Goal: Task Accomplishment & Management: Manage account settings

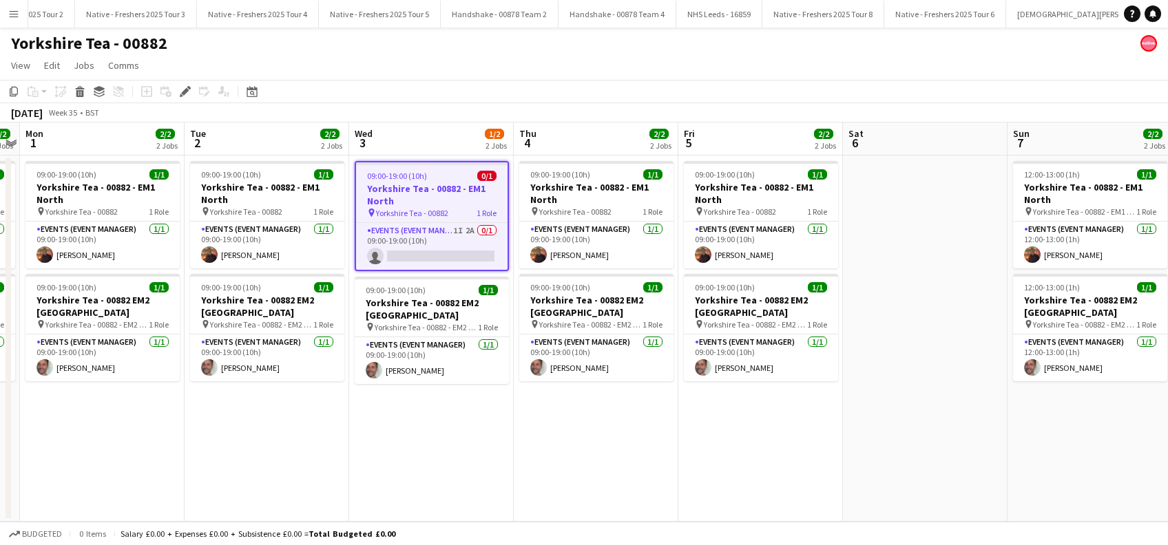
click at [434, 435] on app-date-cell "09:00-19:00 (10h) 0/1 Yorkshire Tea - 00882 - EM1 North pin Yorkshire Tea - 008…" at bounding box center [431, 339] width 165 height 366
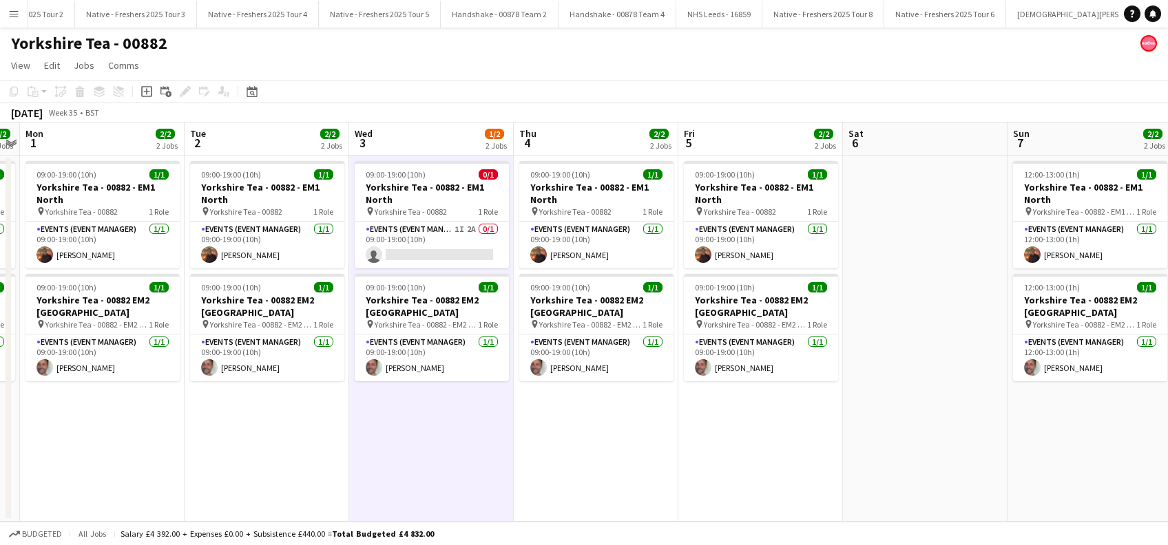
scroll to position [0, 473]
click at [581, 438] on app-date-cell "09:00-19:00 (10h) 1/1 Yorkshire Tea - 00882 - EM1 North pin Yorkshire Tea - 008…" at bounding box center [596, 339] width 165 height 366
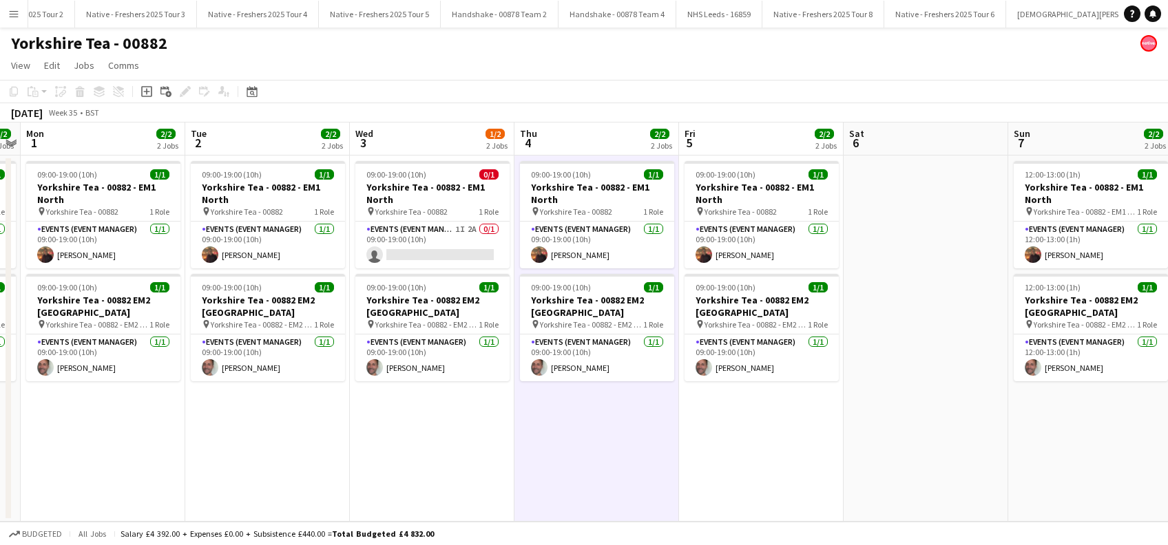
click at [905, 426] on app-date-cell at bounding box center [926, 339] width 165 height 366
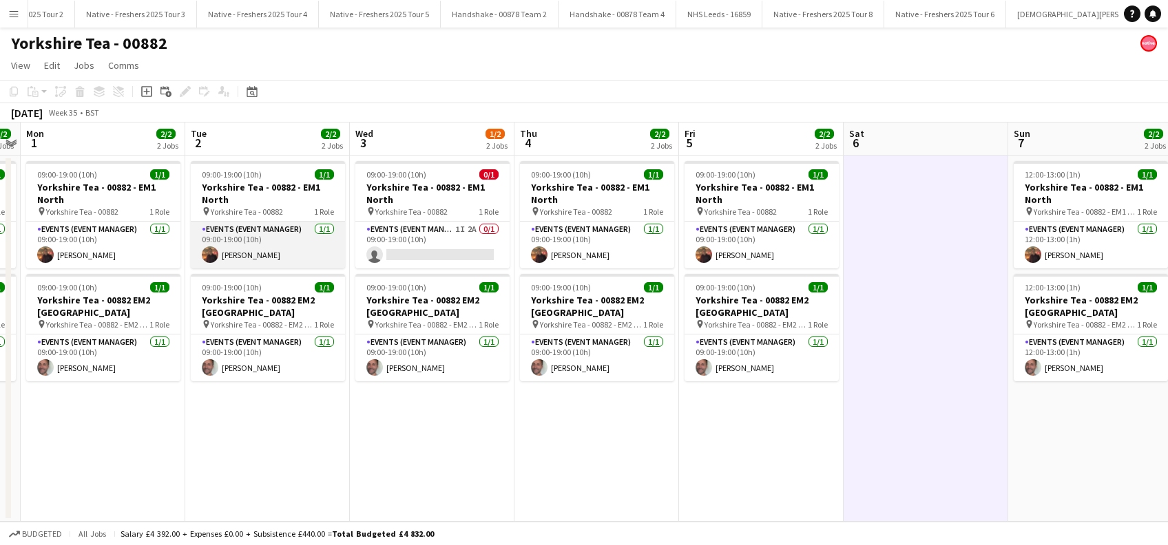
click at [244, 257] on app-card-role "Events (Event Manager) 1/1 09:00-19:00 (10h) Glenn Brighty" at bounding box center [268, 245] width 154 height 47
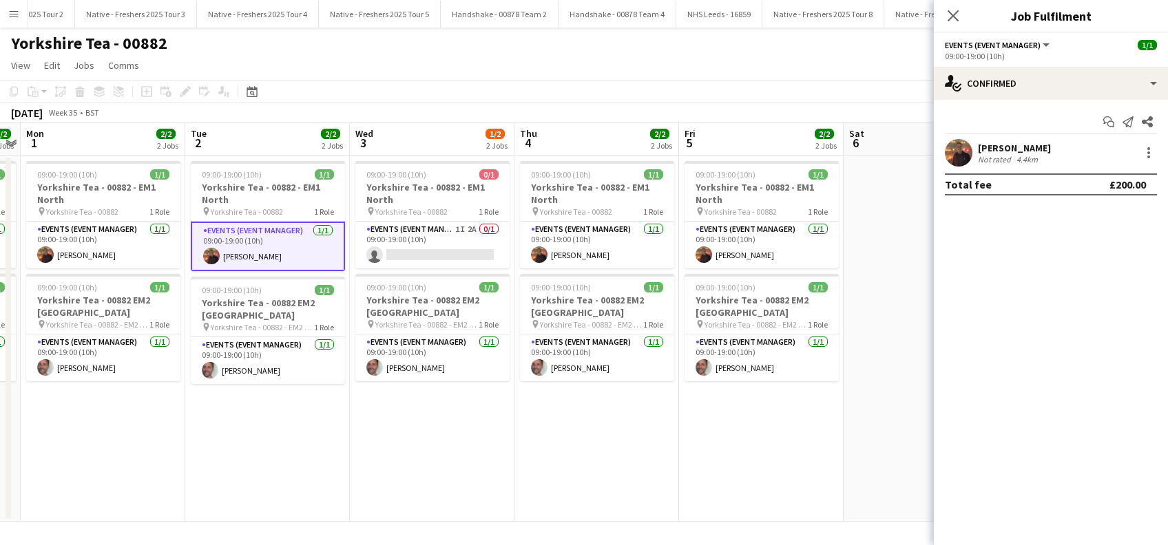
click at [1010, 149] on div "Glenn Brighty" at bounding box center [1014, 148] width 73 height 12
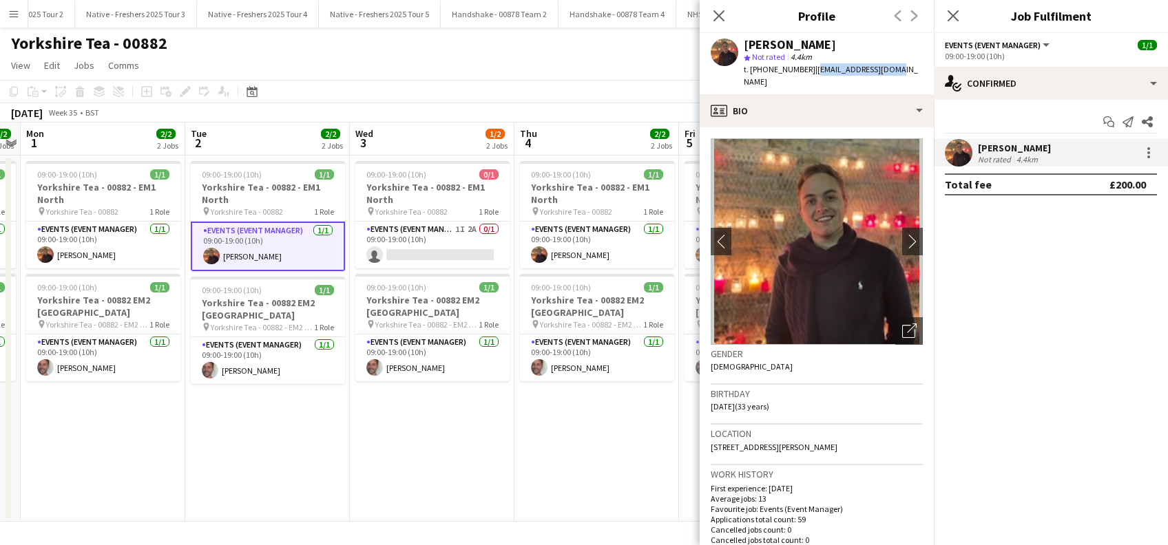
drag, startPoint x: 885, startPoint y: 66, endPoint x: 811, endPoint y: 70, distance: 74.5
click at [811, 70] on div "Glenn Brighty star Not rated 4.4km t. +447426282104 | gtbrighty@gmail.com" at bounding box center [817, 63] width 234 height 61
copy span "gtbrighty@gmail.com"
click at [954, 13] on icon "Close pop-in" at bounding box center [952, 15] width 13 height 13
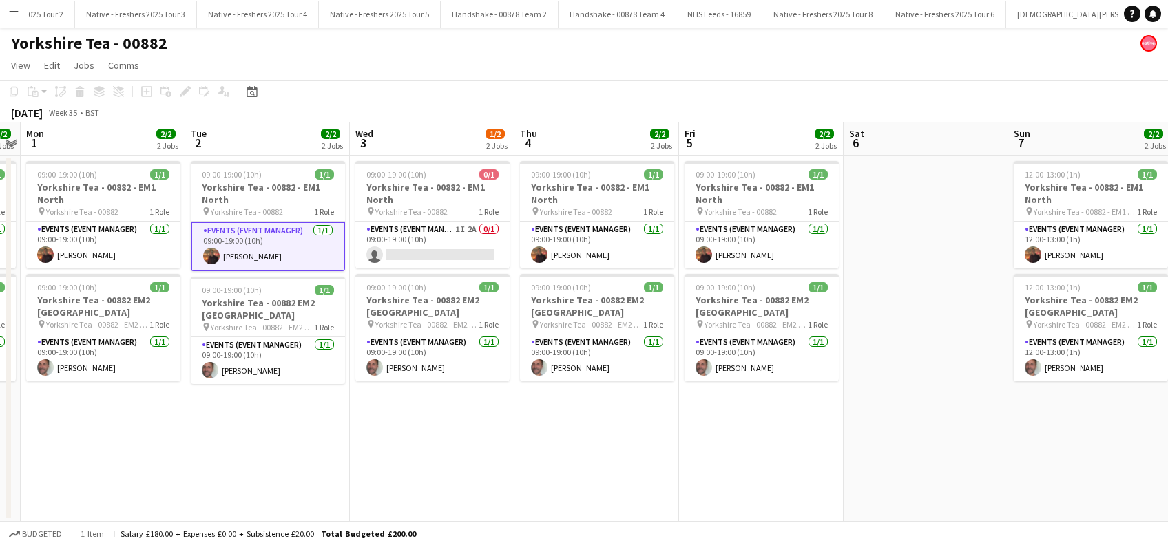
click at [592, 424] on app-date-cell "09:00-19:00 (10h) 1/1 Yorkshire Tea - 00882 - EM1 North pin Yorkshire Tea - 008…" at bounding box center [596, 339] width 165 height 366
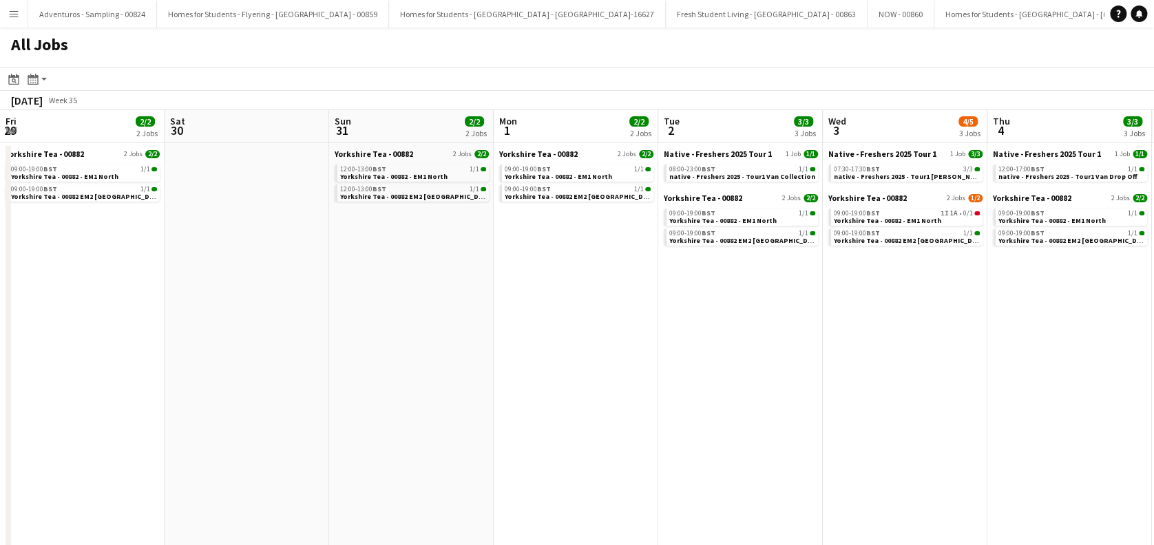
scroll to position [0, 391]
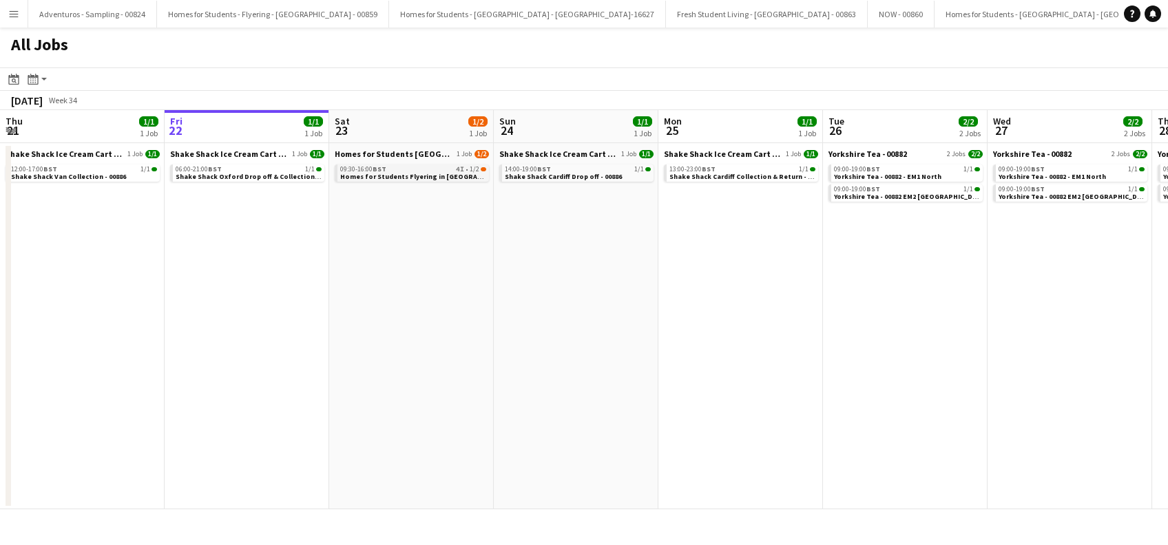
click at [386, 173] on span "Homes for Students Flyering in [GEOGRAPHIC_DATA] - 00884" at bounding box center [439, 176] width 198 height 9
click at [426, 170] on div "09:30-16:00 BST 4I • 1/2" at bounding box center [413, 169] width 146 height 7
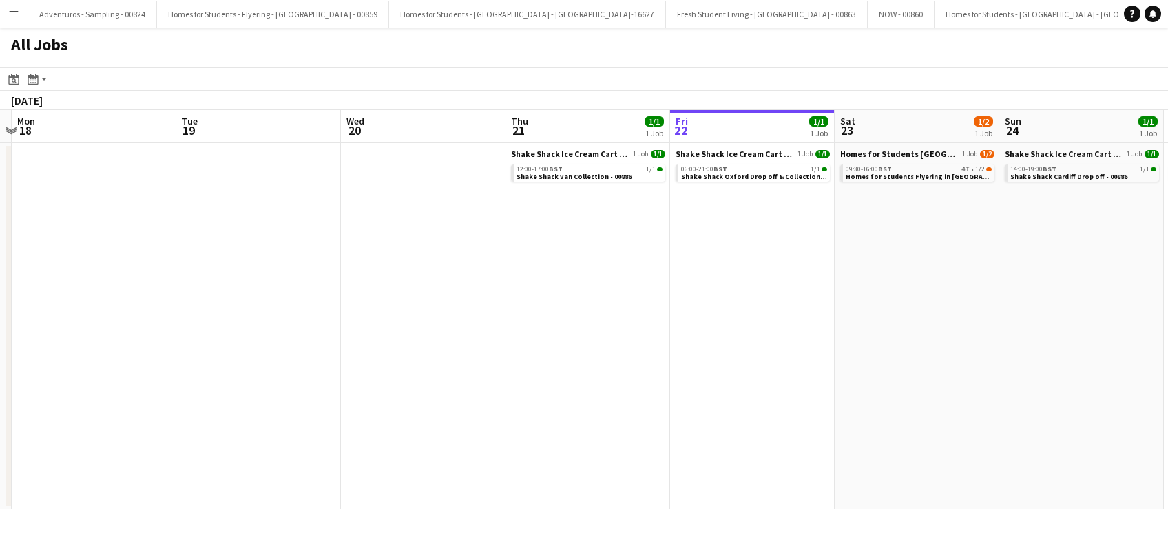
drag, startPoint x: 456, startPoint y: 353, endPoint x: 771, endPoint y: 356, distance: 315.4
click at [771, 356] on app-calendar-viewport "Sat 16 2/2 1 Job Sun 17 Mon 18 Tue 19 Wed 20 Thu 21 1/1 1 Job Fri 22 1/1 1 Job …" at bounding box center [584, 309] width 1168 height 399
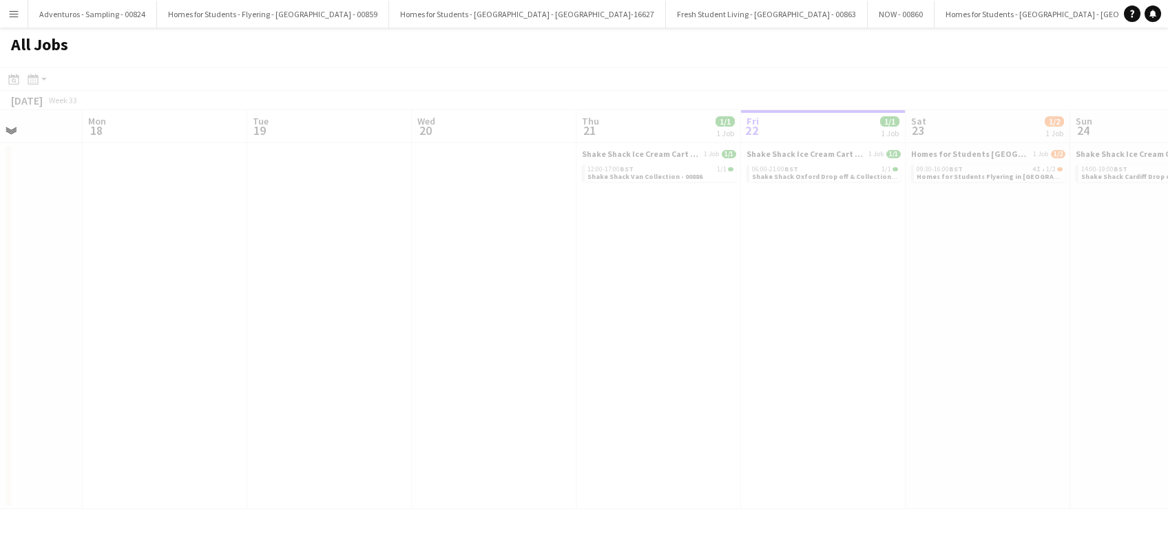
drag, startPoint x: 165, startPoint y: 361, endPoint x: 711, endPoint y: 369, distance: 546.2
click at [707, 369] on app-all-jobs "All Jobs Date picker AUG 2025 AUG 2025 Monday M Tuesday T Wednesday W Thursday …" at bounding box center [584, 269] width 1168 height 482
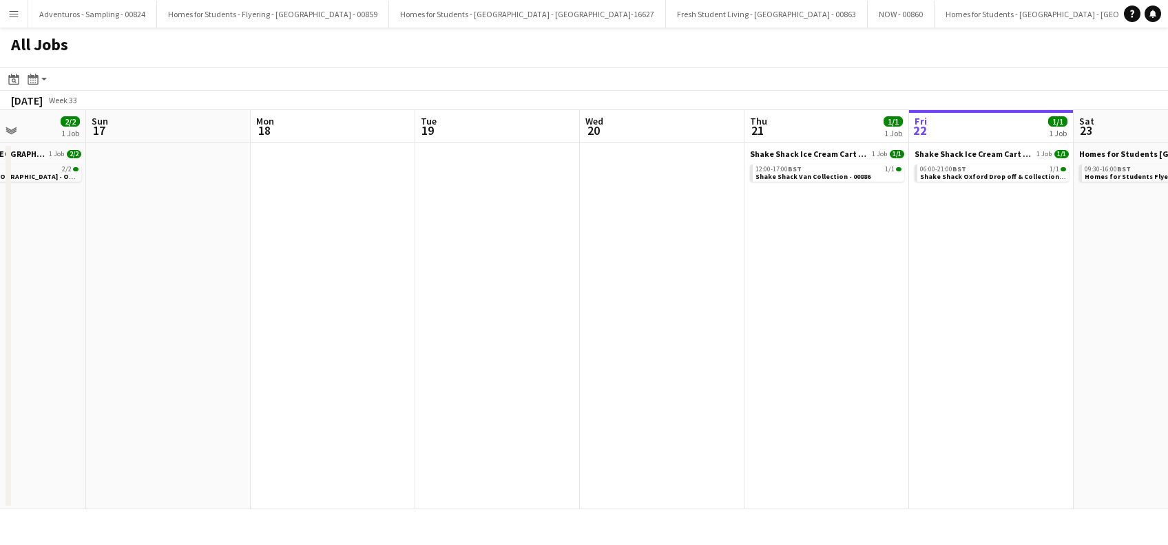
drag, startPoint x: 579, startPoint y: 395, endPoint x: 741, endPoint y: 397, distance: 161.9
click at [741, 397] on app-calendar-viewport "Thu 14 3/3 1 Job Fri 15 1/1 1 Job Sat 16 2/2 1 Job Sun 17 Mon 18 Tue 19 Wed 20 …" at bounding box center [584, 309] width 1168 height 399
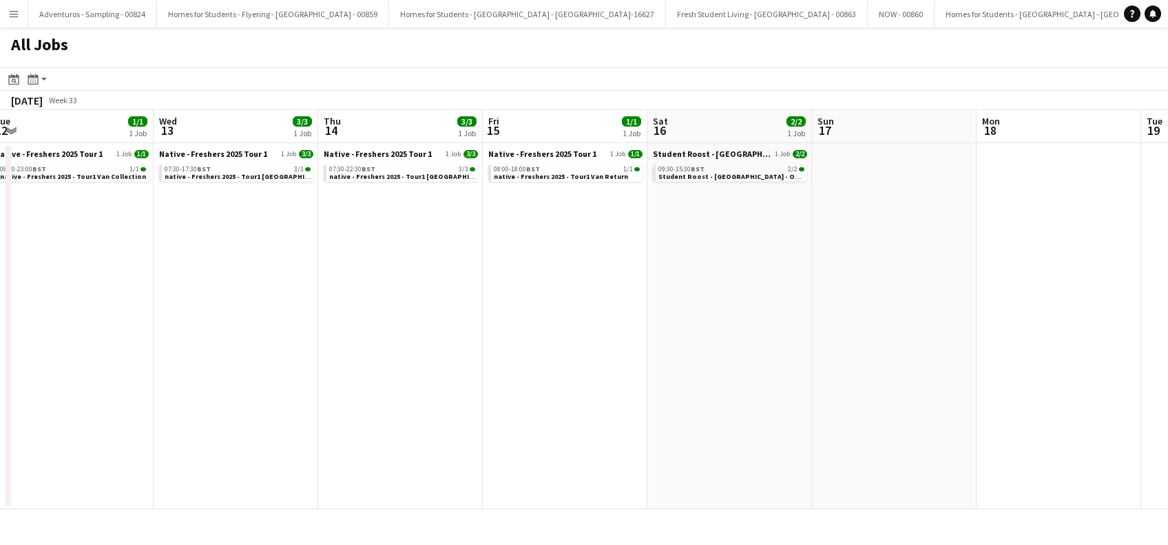
scroll to position [0, 339]
drag, startPoint x: 534, startPoint y: 404, endPoint x: 767, endPoint y: 406, distance: 232.8
click at [767, 406] on app-calendar-viewport "Sun 10 Mon 11 Tue 12 1/1 1 Job Wed 13 3/3 1 Job Thu 14 3/3 1 Job Fri 15 1/1 1 J…" at bounding box center [584, 309] width 1168 height 399
click at [237, 179] on span "native - Freshers 2025 - Tour1 Glasgow" at bounding box center [249, 176] width 167 height 9
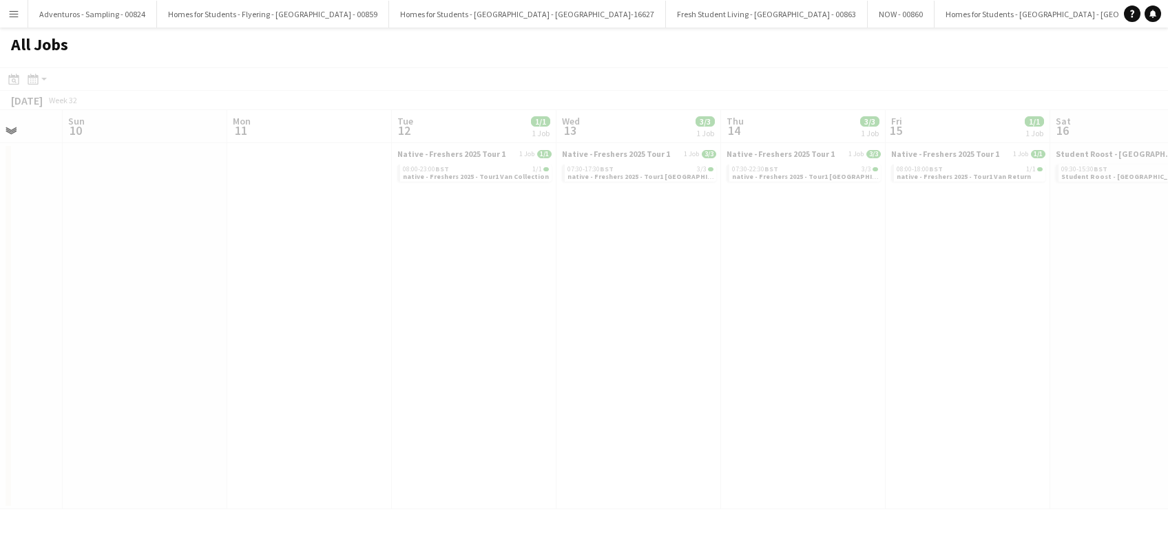
drag, startPoint x: 293, startPoint y: 312, endPoint x: 473, endPoint y: 350, distance: 184.4
click at [702, 354] on app-all-jobs "All Jobs Date picker AUG 2025 AUG 2025 Monday M Tuesday T Wednesday W Thursday …" at bounding box center [584, 269] width 1168 height 482
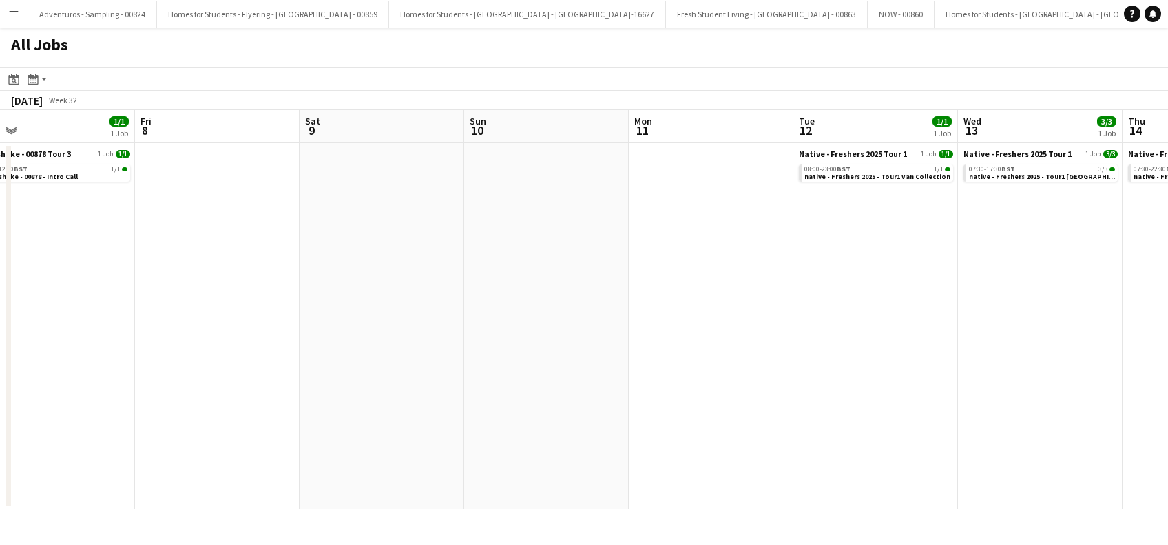
drag, startPoint x: 246, startPoint y: 352, endPoint x: 645, endPoint y: 386, distance: 400.2
click at [645, 386] on app-calendar-viewport "Tue 5 1/1 1 Job Wed 6 Thu 7 1/1 1 Job Fri 8 Sat 9 Sun 10 Mon 11 Tue 12 1/1 1 Jo…" at bounding box center [584, 309] width 1168 height 399
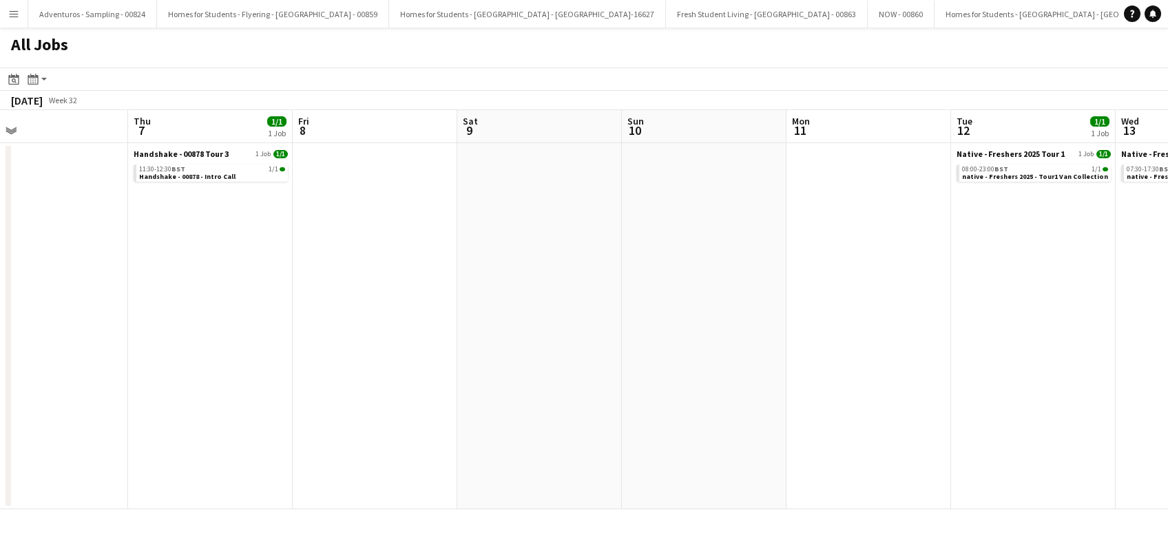
scroll to position [0, 426]
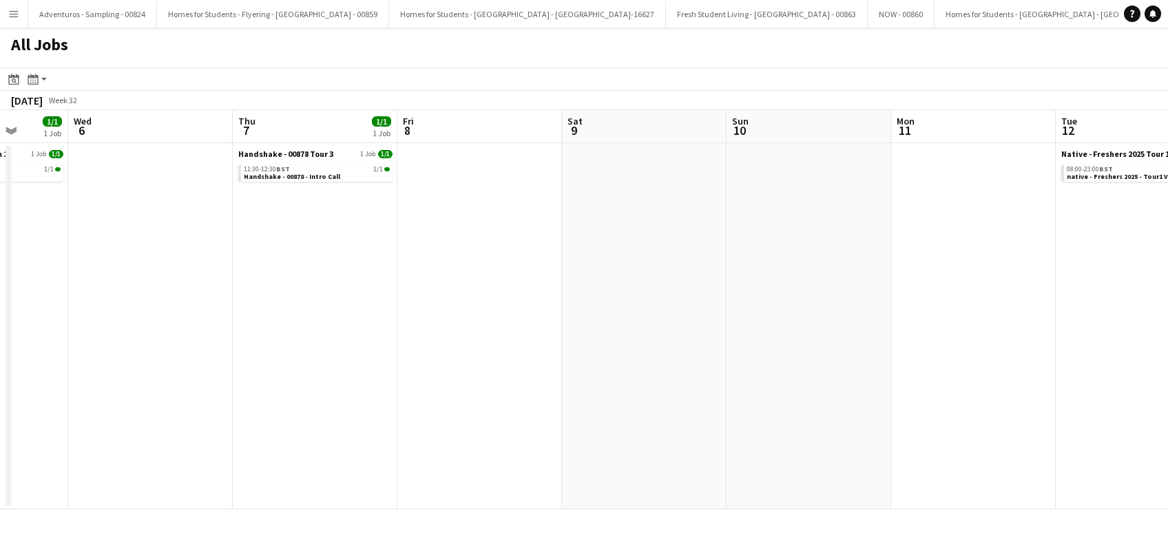
drag, startPoint x: 346, startPoint y: 377, endPoint x: 570, endPoint y: 390, distance: 223.5
click at [571, 390] on app-calendar-viewport "Sun 3 Mon 4 Tue 5 1/1 1 Job Wed 6 Thu 7 1/1 1 Job Fri 8 Sat 9 Sun 10 Mon 11 Tue…" at bounding box center [584, 309] width 1168 height 399
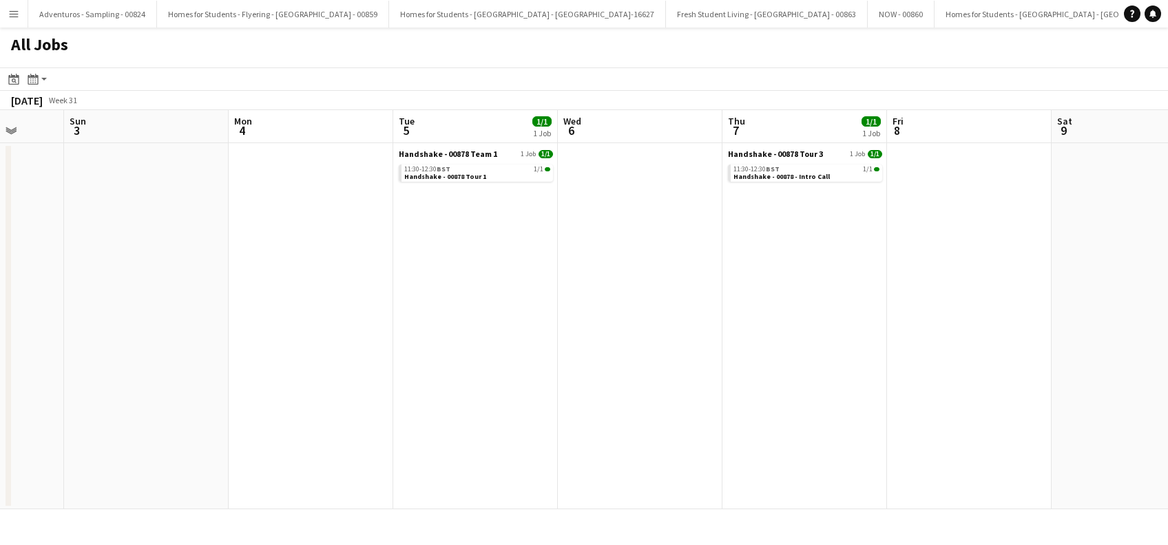
drag, startPoint x: 193, startPoint y: 394, endPoint x: 683, endPoint y: 389, distance: 490.4
click at [683, 389] on app-calendar-viewport "Thu 31 Fri 1 Sat 2 Sun 3 Mon 4 Tue 5 1/1 1 Job Wed 6 Thu 7 1/1 1 Job Fri 8 Sat …" at bounding box center [584, 309] width 1168 height 399
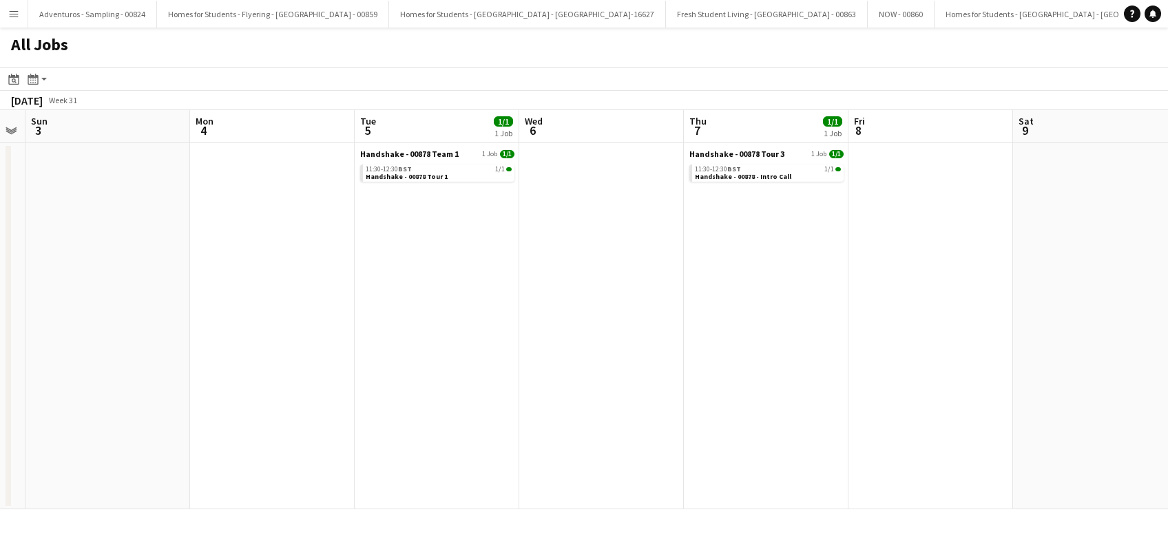
drag, startPoint x: 304, startPoint y: 394, endPoint x: 787, endPoint y: 395, distance: 483.5
click at [809, 395] on app-calendar-viewport "Thu 31 Fri 1 Sat 2 Sun 3 Mon 4 Tue 5 1/1 1 Job Wed 6 Thu 7 1/1 1 Job Fri 8 Sat …" at bounding box center [584, 309] width 1168 height 399
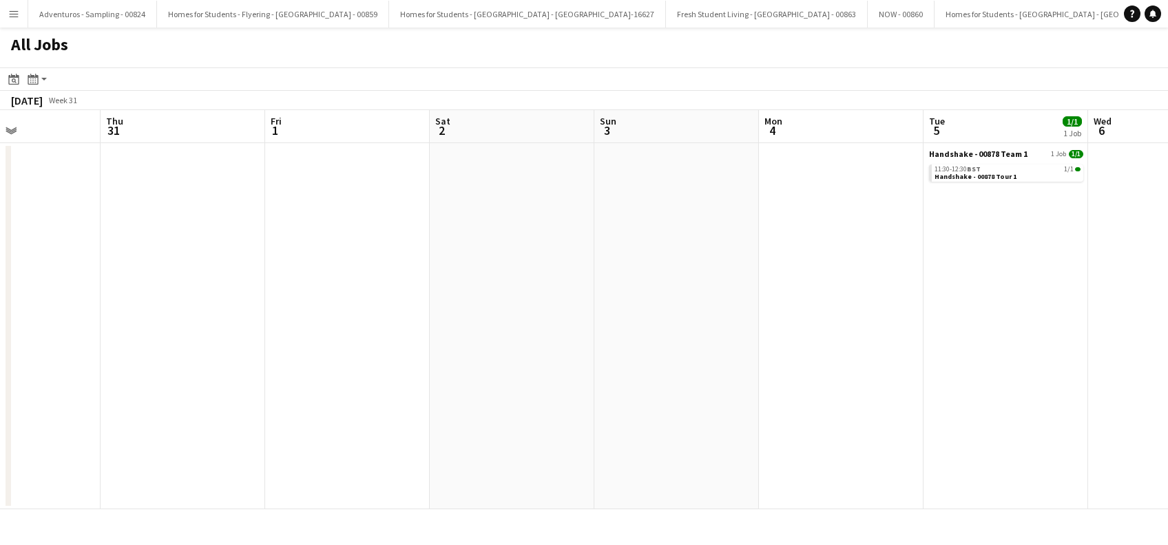
drag, startPoint x: 239, startPoint y: 395, endPoint x: 632, endPoint y: 394, distance: 393.2
click at [634, 395] on app-calendar-viewport "Mon 28 Tue 29 Wed 30 Thu 31 Fri 1 Sat 2 Sun 3 Mon 4 Tue 5 1/1 1 Job Wed 6 Thu 7…" at bounding box center [584, 309] width 1168 height 399
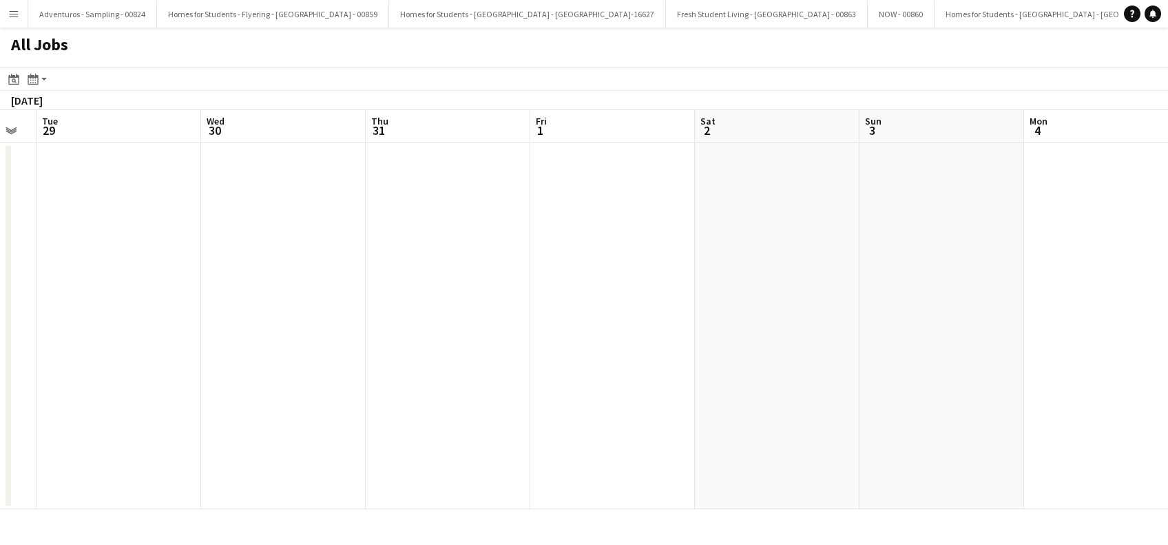
click at [669, 394] on app-calendar-viewport "Sat 26 Sun 27 Mon 28 Tue 29 Wed 30 Thu 31 Fri 1 Sat 2 Sun 3 Mon 4 Tue 5 1/1 1 J…" at bounding box center [584, 309] width 1168 height 399
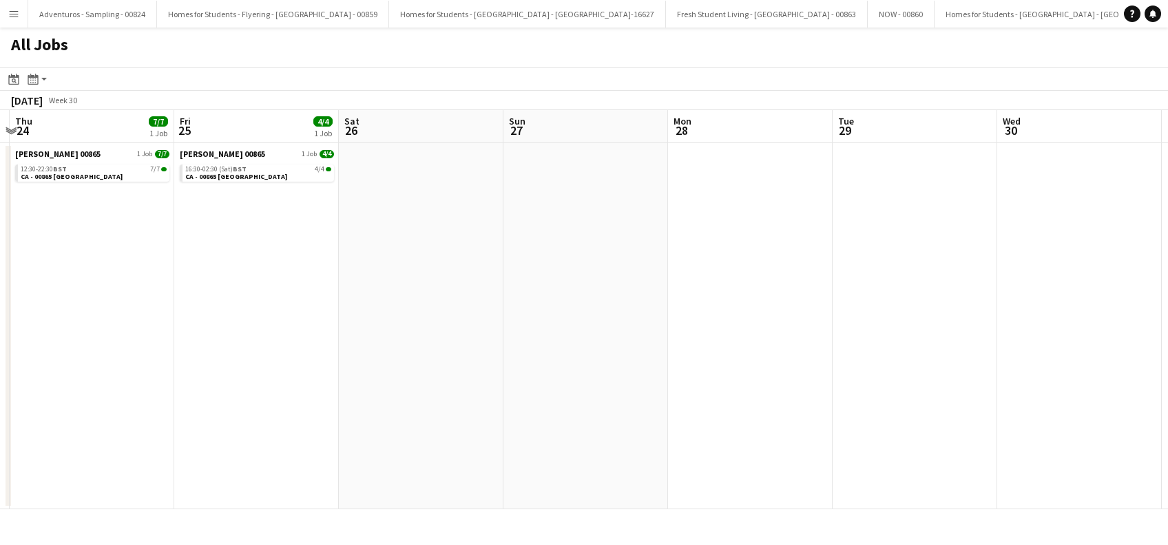
drag, startPoint x: 292, startPoint y: 374, endPoint x: 396, endPoint y: 384, distance: 104.4
click at [555, 374] on app-calendar-viewport "Tue 22 5/5 1 Job Wed 23 Thu 24 7/7 1 Job Fri 25 4/4 1 Job Sat 26 Sun 27 Mon 28 …" at bounding box center [584, 309] width 1168 height 399
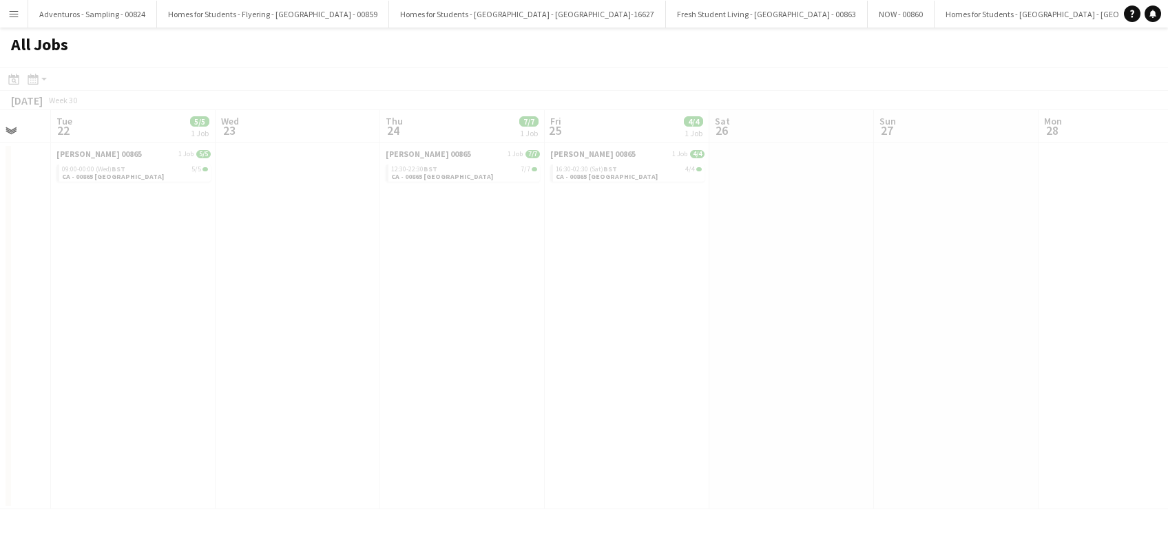
scroll to position [0, 371]
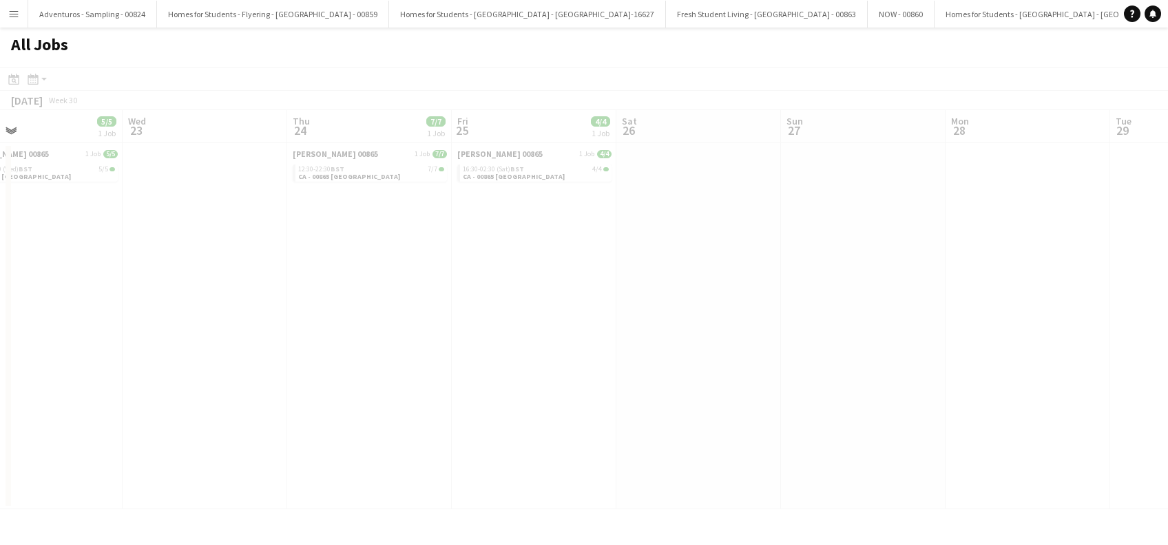
drag, startPoint x: 556, startPoint y: 428, endPoint x: 599, endPoint y: 428, distance: 42.7
click at [599, 428] on app-calendar-viewport "Sun 20 Mon 21 Tue 22 5/5 1 Job Wed 23 Thu 24 7/7 1 Job Fri 25 4/4 1 Job Sat 26 …" at bounding box center [584, 309] width 1168 height 399
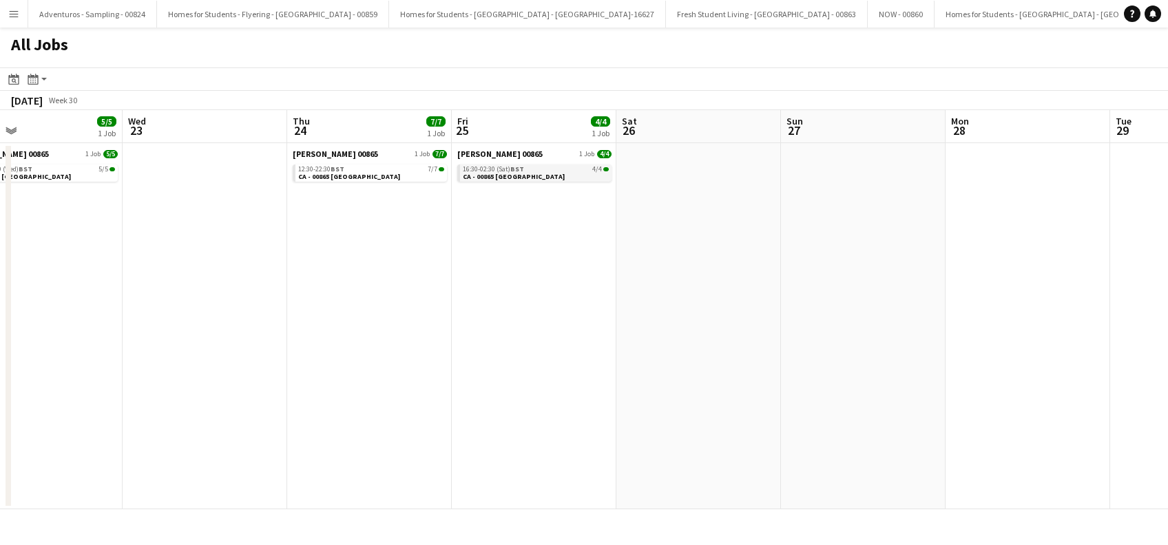
click at [520, 177] on span "CA - 00865 London Savoy" at bounding box center [514, 176] width 102 height 9
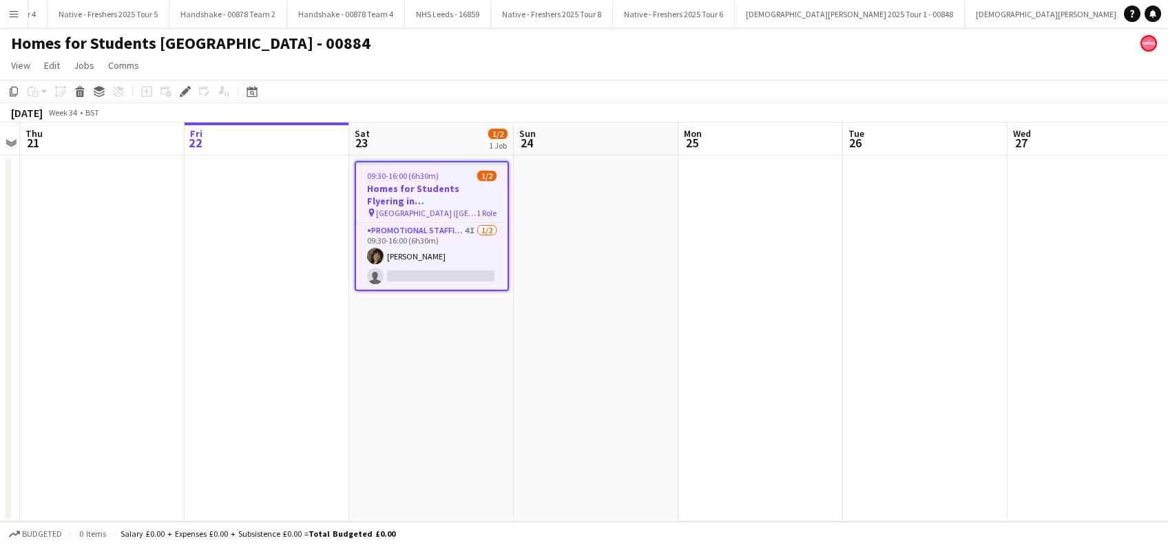
scroll to position [0, 4337]
click at [461, 270] on app-card-role "Promotional Staffing (Brand Ambassadors) 4I [DATE] 09:30-16:00 (6h30m) [PERSON_…" at bounding box center [432, 256] width 152 height 67
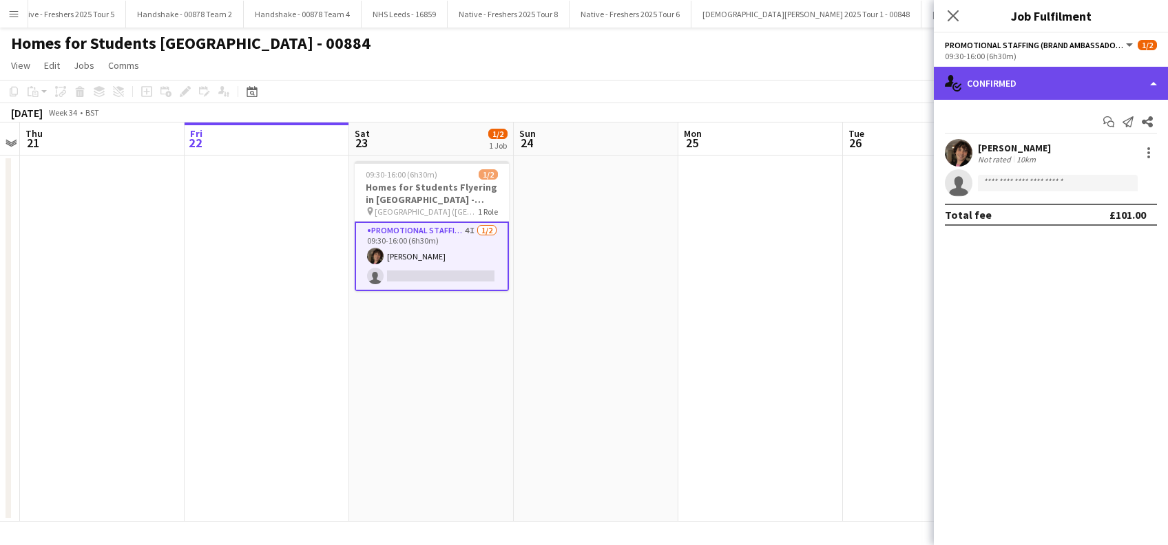
click at [1039, 76] on div "single-neutral-actions-check-2 Confirmed" at bounding box center [1051, 83] width 234 height 33
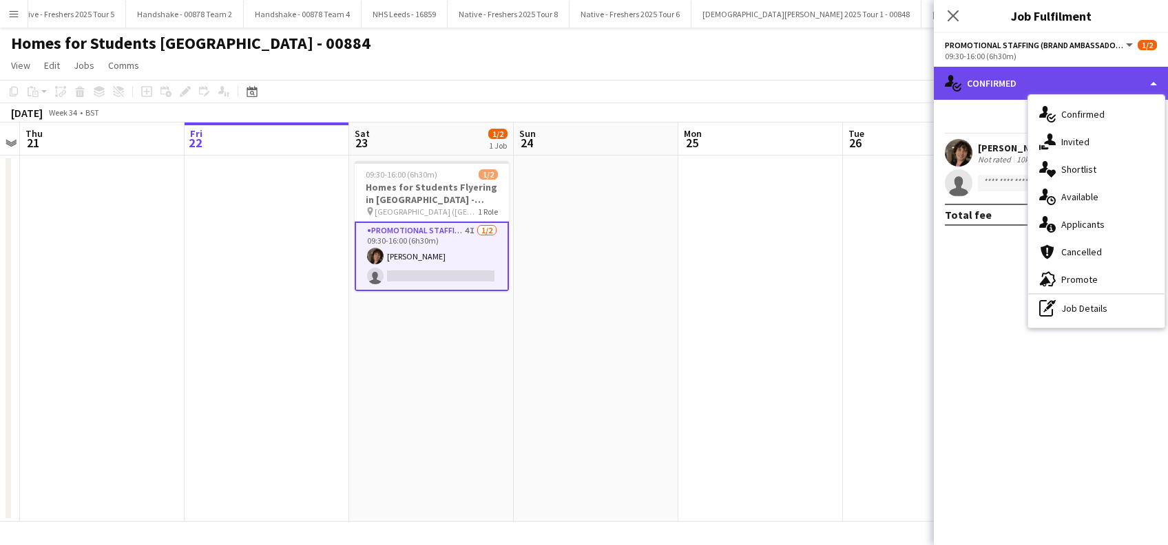
click at [1047, 91] on div "single-neutral-actions-check-2 Confirmed" at bounding box center [1051, 83] width 234 height 33
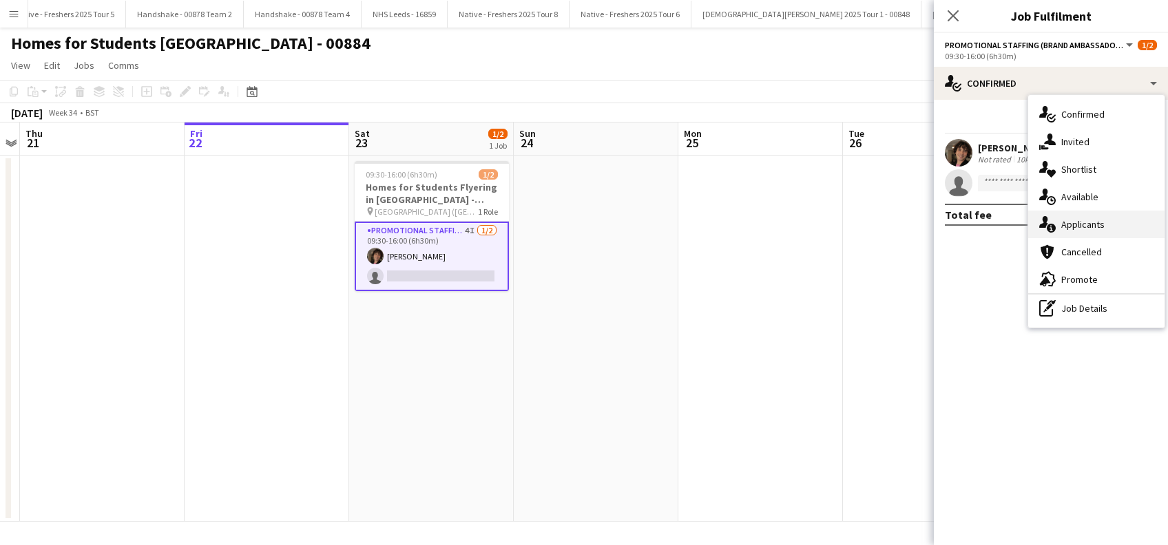
click at [1081, 220] on div "single-neutral-actions-information Applicants" at bounding box center [1096, 225] width 136 height 28
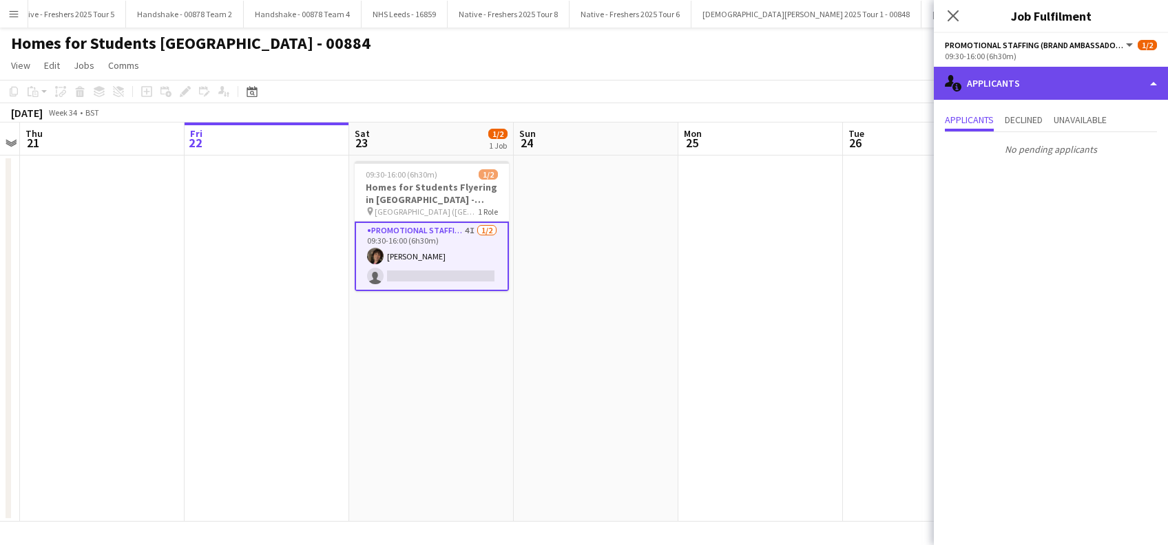
click at [1079, 88] on div "single-neutral-actions-information Applicants" at bounding box center [1051, 83] width 234 height 33
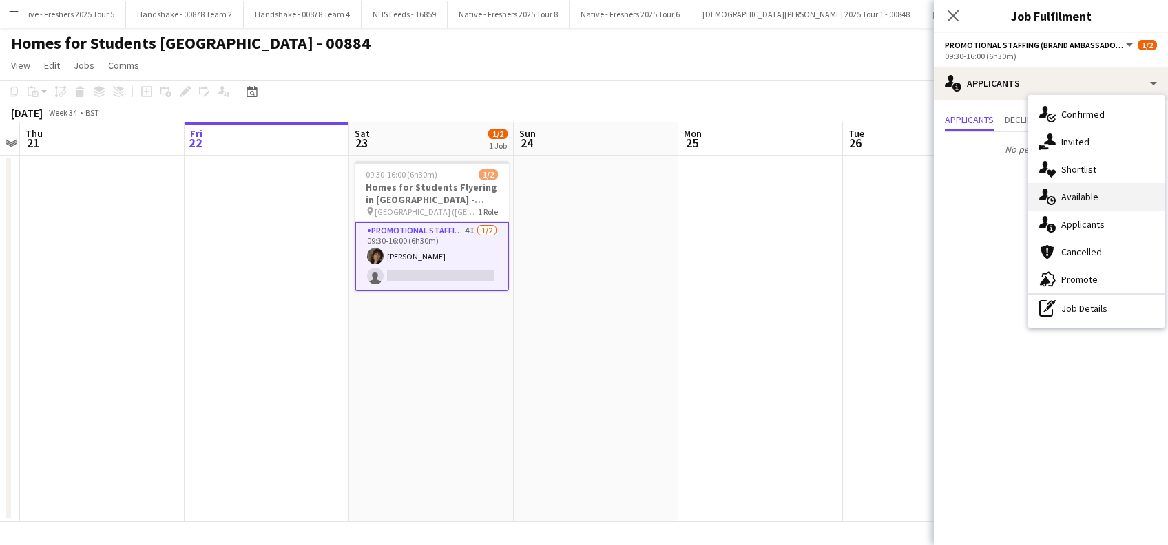
click at [1087, 200] on div "single-neutral-actions-upload Available" at bounding box center [1096, 197] width 136 height 28
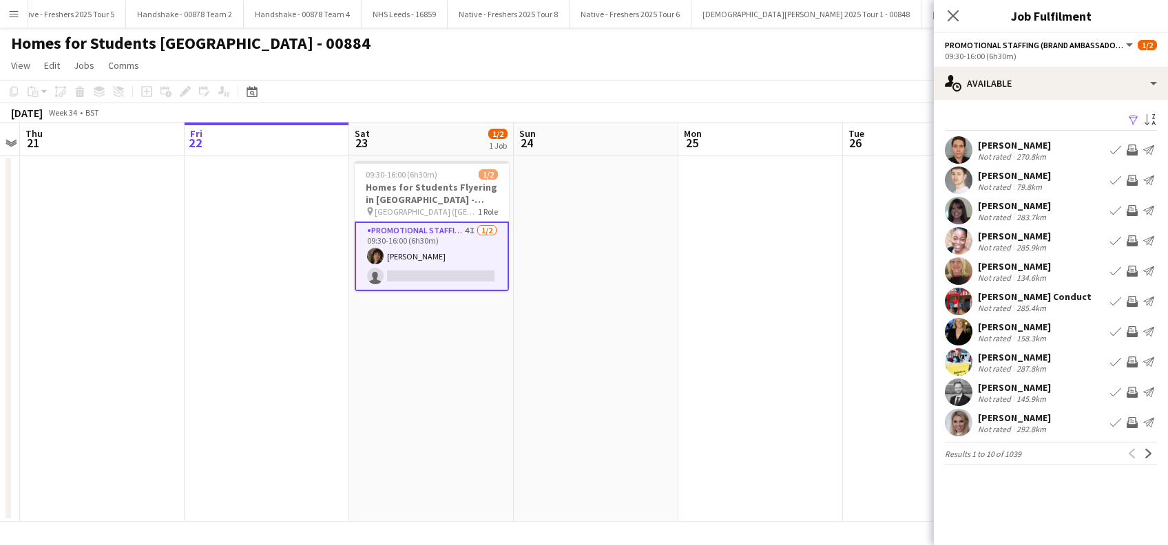
click at [1136, 118] on app-icon "Filter" at bounding box center [1133, 120] width 11 height 13
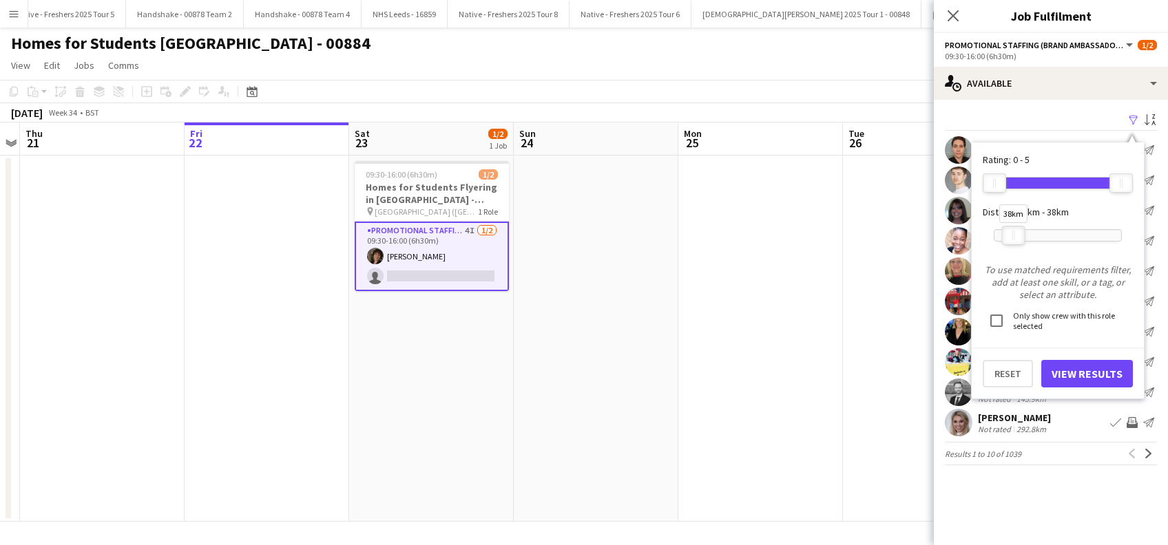
drag, startPoint x: 1125, startPoint y: 233, endPoint x: 1017, endPoint y: 234, distance: 108.1
click at [1017, 234] on div at bounding box center [1014, 236] width 22 height 18
click at [1071, 374] on button "View Results" at bounding box center [1087, 374] width 92 height 28
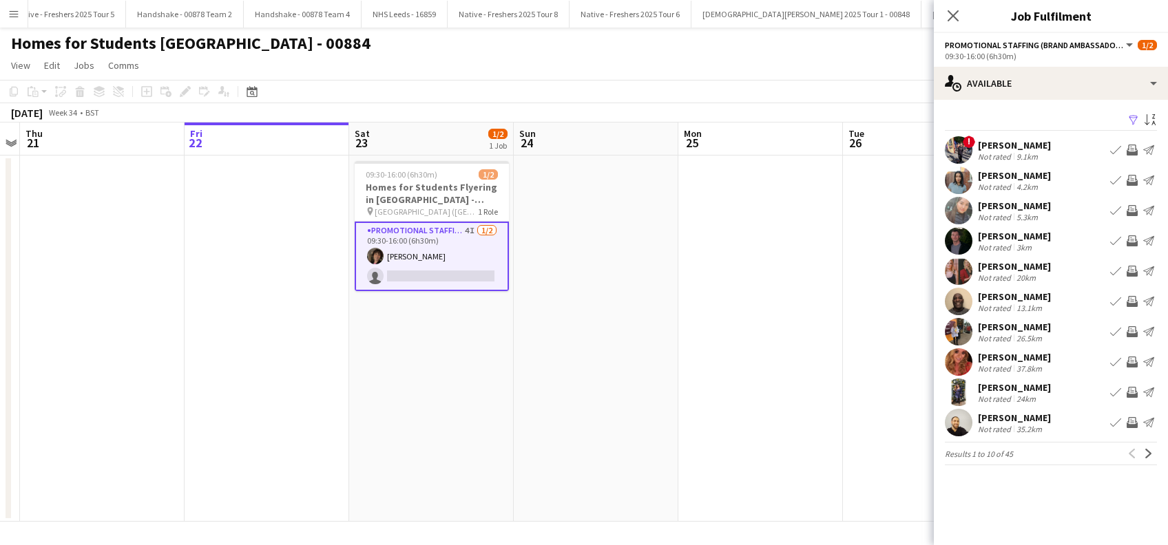
click at [1030, 175] on div "Harkiran Matharu" at bounding box center [1014, 175] width 73 height 12
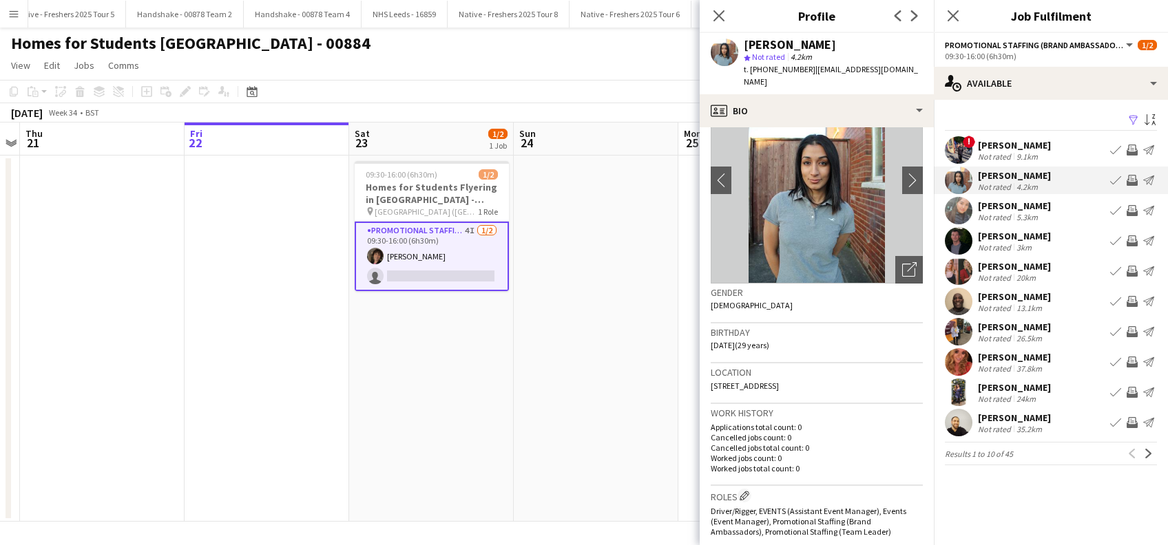
scroll to position [0, 0]
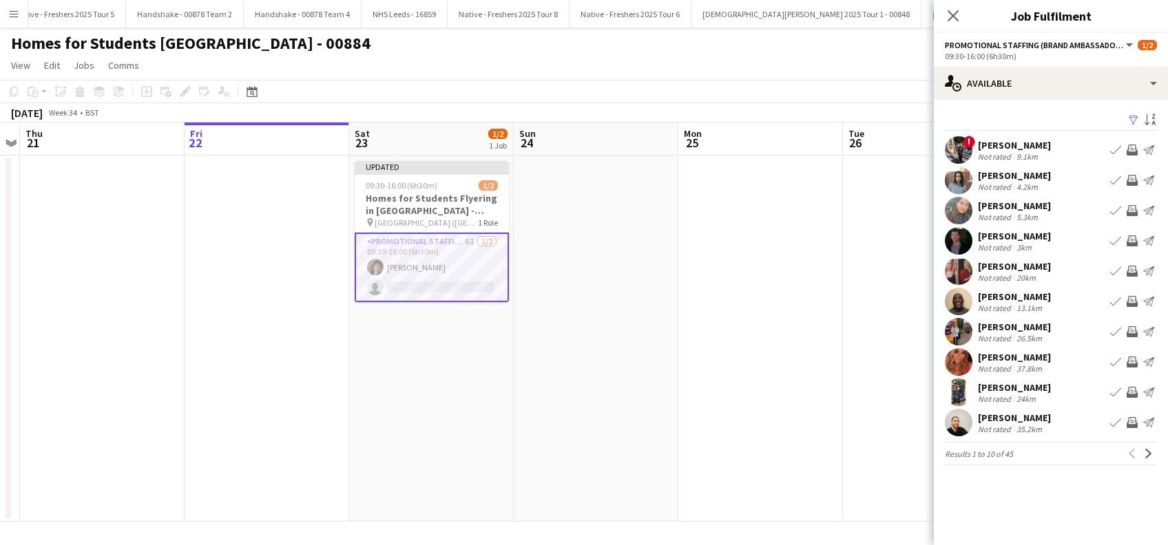
click at [1037, 236] on div "Anthony McKeown" at bounding box center [1014, 236] width 73 height 12
click at [999, 267] on div "Amanda Lilliu" at bounding box center [1014, 266] width 73 height 12
click at [1012, 324] on div "Jenni Whittle" at bounding box center [1014, 327] width 73 height 12
click at [955, 12] on icon "Close pop-in" at bounding box center [952, 15] width 13 height 13
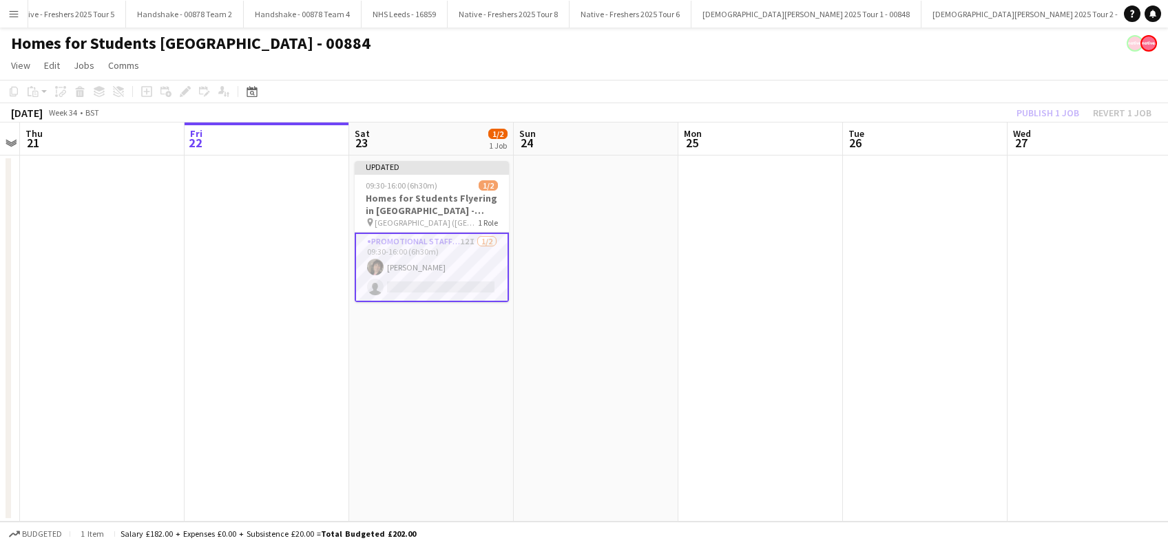
click at [614, 270] on app-date-cell at bounding box center [596, 339] width 165 height 366
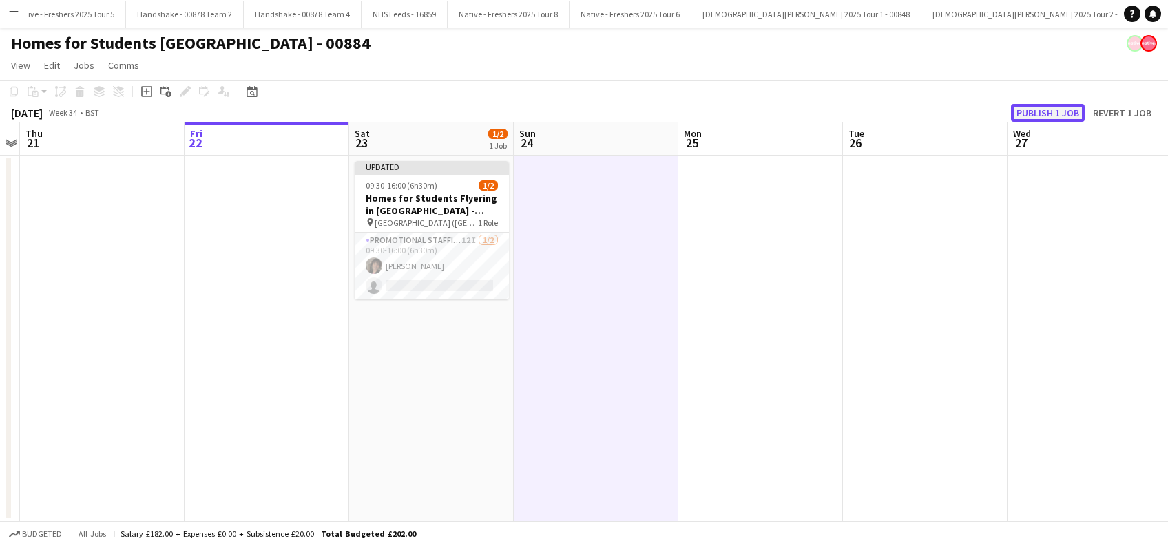
click at [1032, 112] on button "Publish 1 job" at bounding box center [1048, 113] width 74 height 18
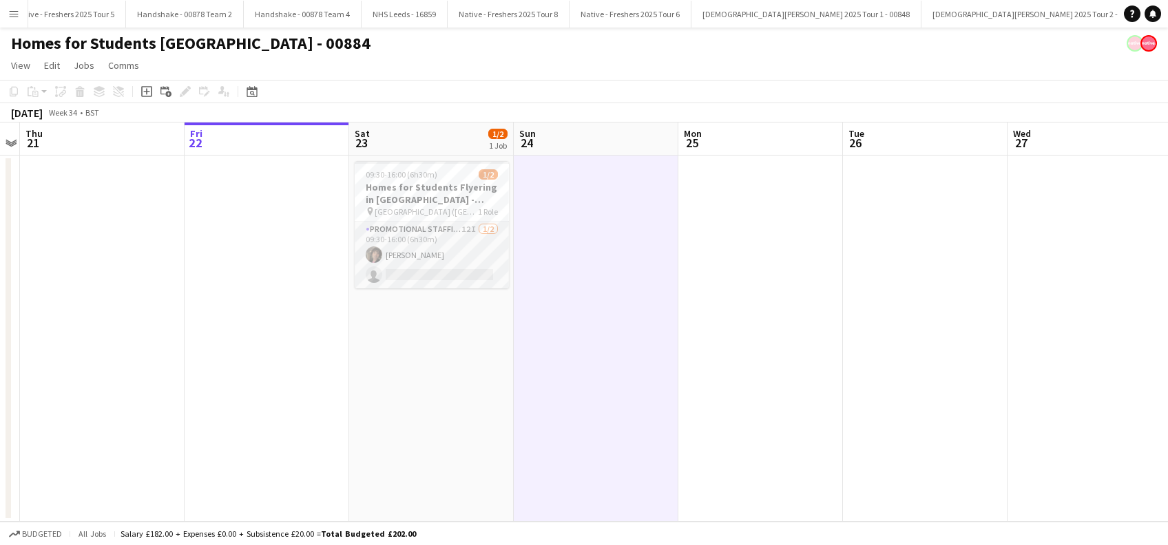
click at [430, 244] on app-card-role "Promotional Staffing (Brand Ambassadors) 12I 1/2 09:30-16:00 (6h30m) Peter Mill…" at bounding box center [432, 255] width 154 height 67
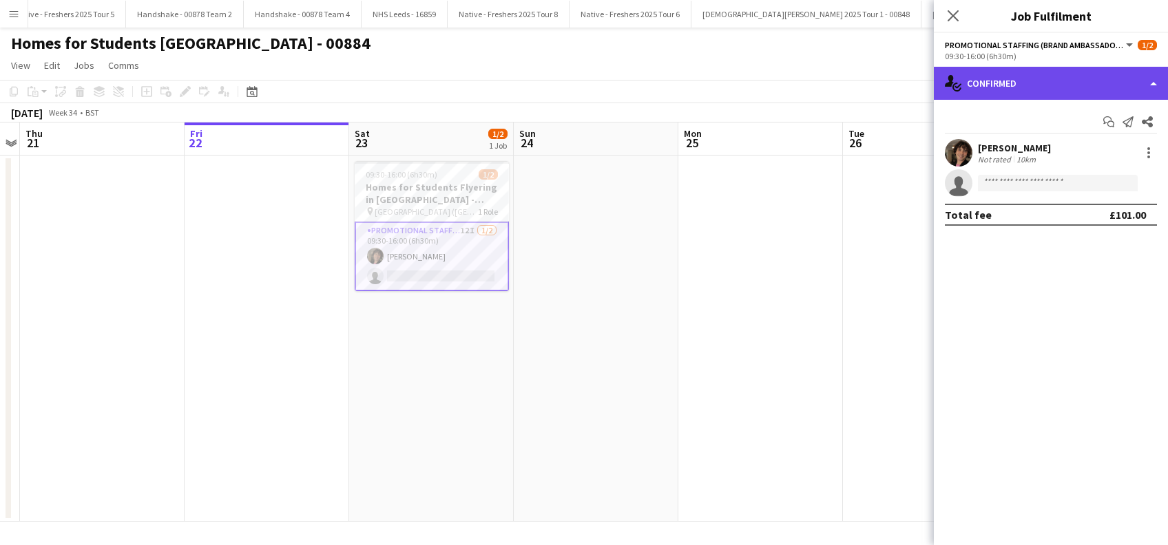
click at [1048, 77] on div "single-neutral-actions-check-2 Confirmed" at bounding box center [1051, 83] width 234 height 33
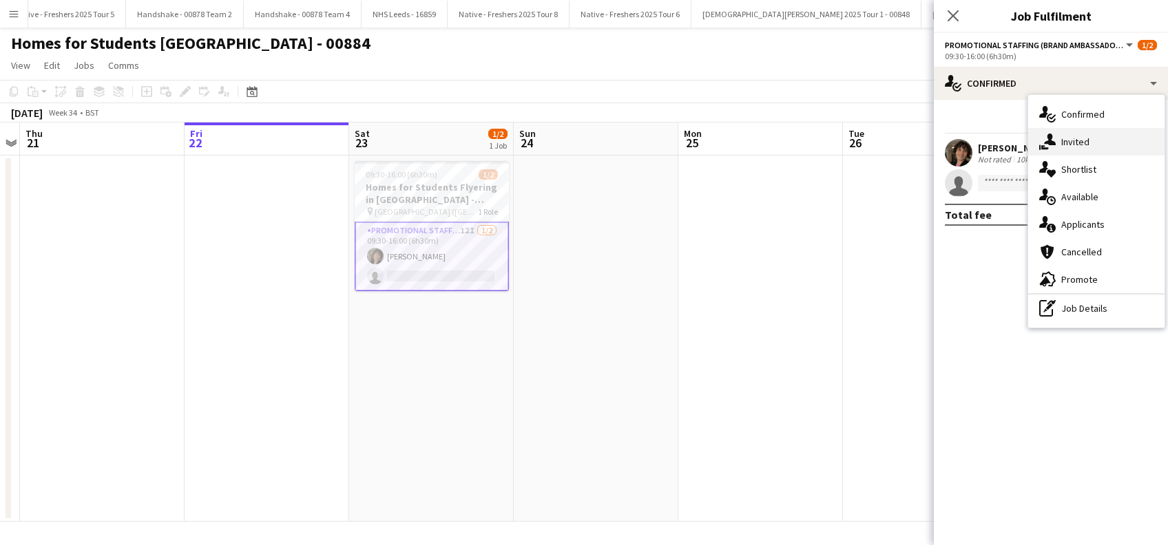
click at [1071, 143] on div "single-neutral-actions-share-1 Invited" at bounding box center [1096, 142] width 136 height 28
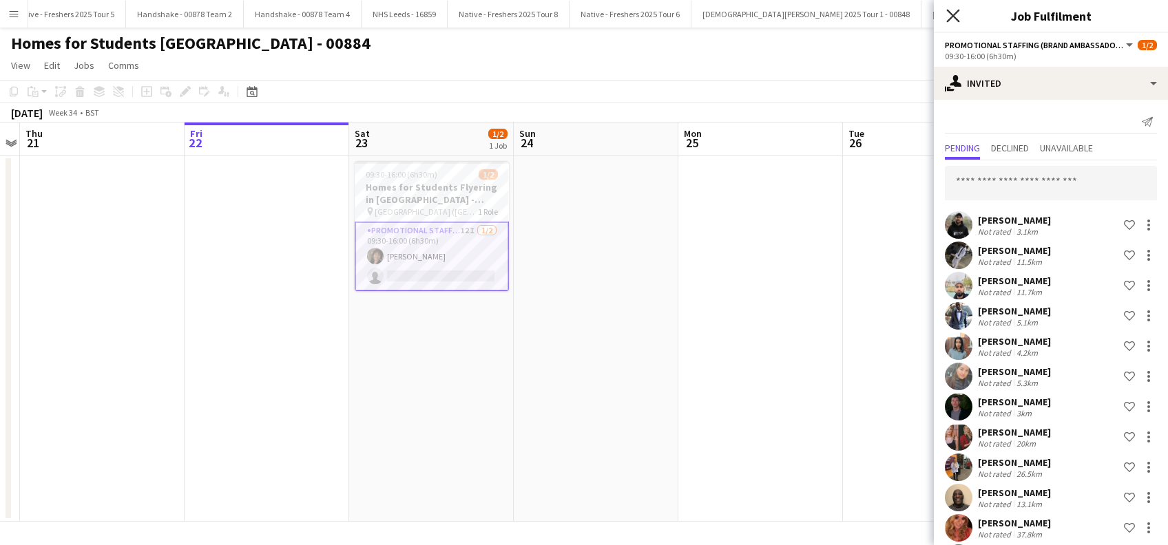
click at [957, 16] on icon "Close pop-in" at bounding box center [952, 15] width 13 height 13
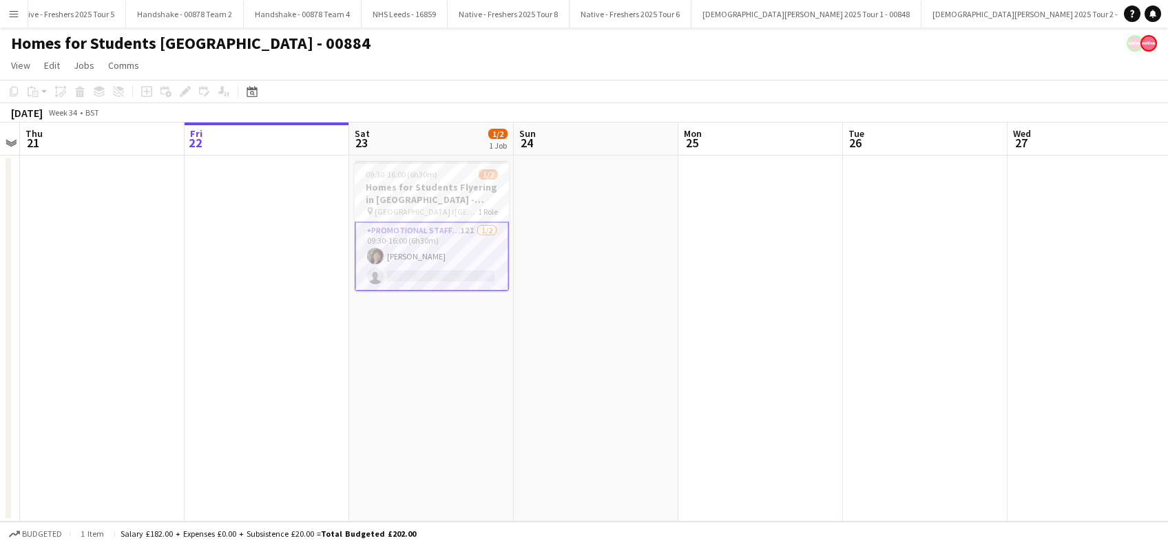
click at [720, 276] on app-date-cell at bounding box center [760, 339] width 165 height 366
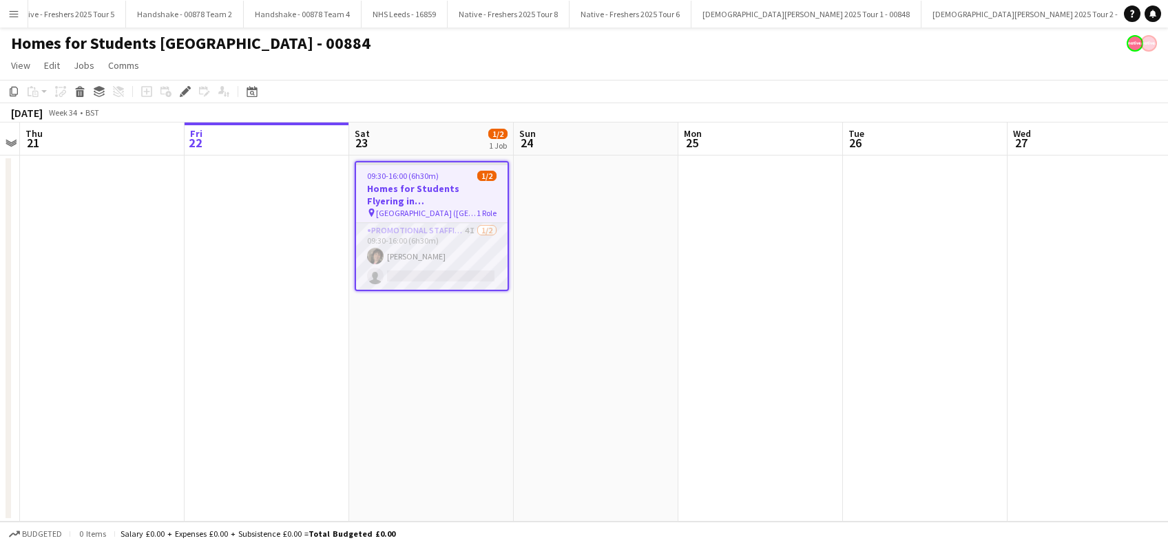
click at [450, 275] on app-card-role "Promotional Staffing (Brand Ambassadors) 4I [DATE] 09:30-16:00 (6h30m) [PERSON_…" at bounding box center [432, 256] width 152 height 67
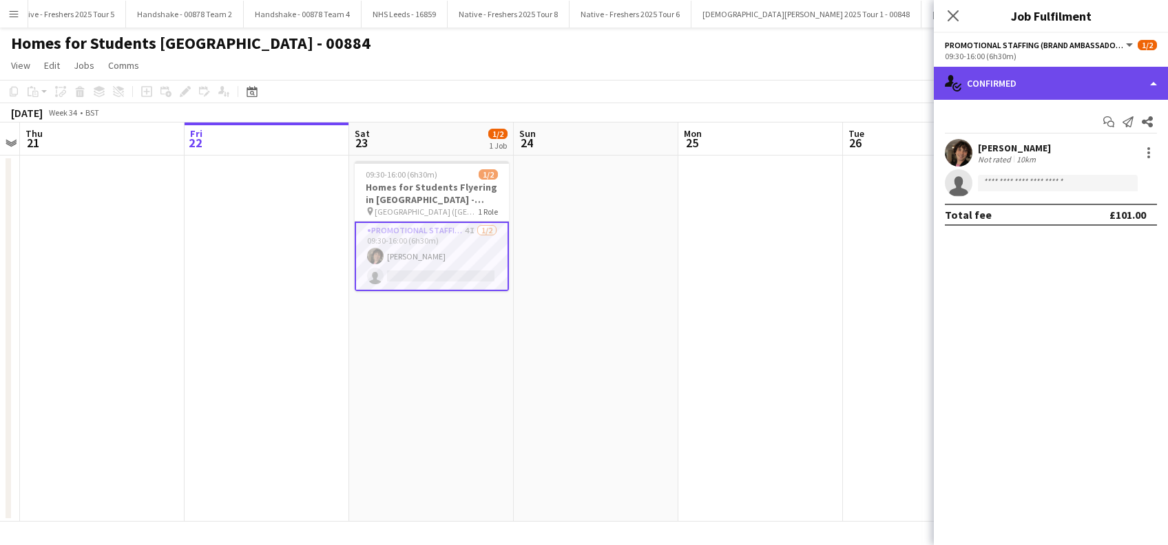
click at [1028, 83] on div "single-neutral-actions-check-2 Confirmed" at bounding box center [1051, 83] width 234 height 33
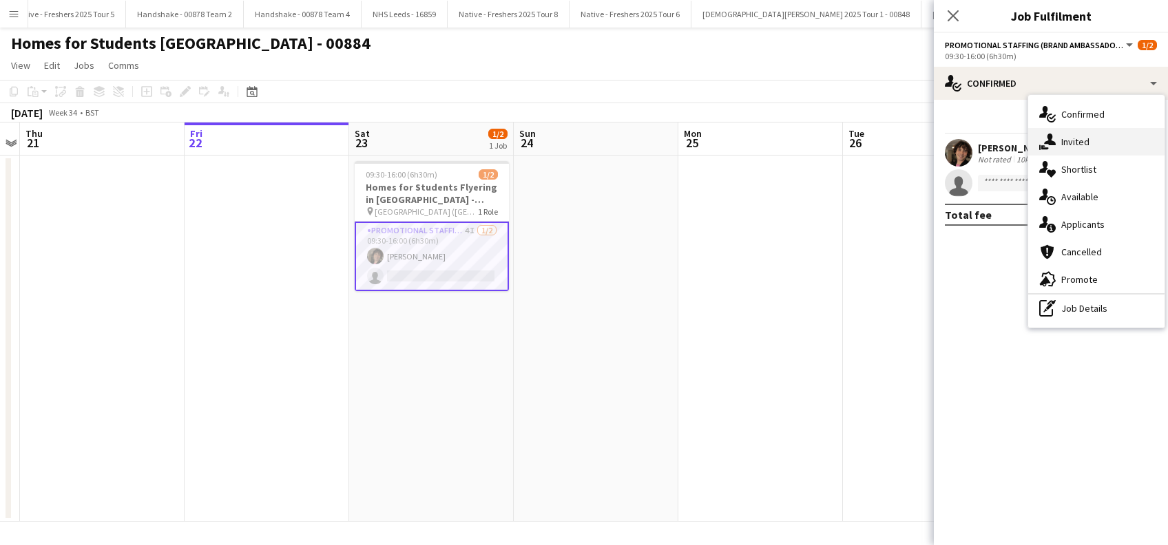
click at [1063, 140] on div "single-neutral-actions-share-1 Invited" at bounding box center [1096, 142] width 136 height 28
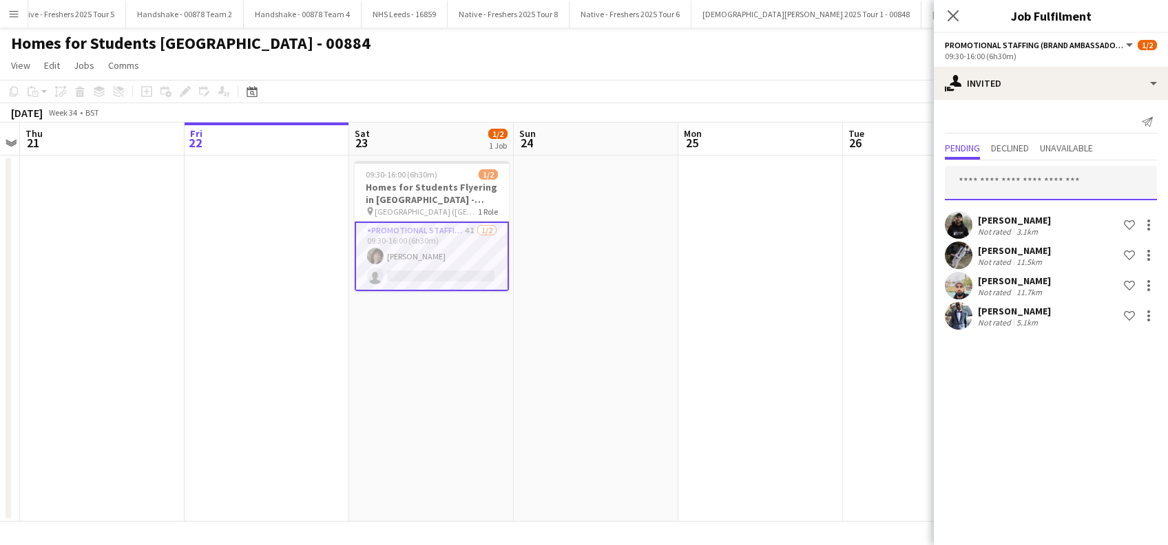
click at [988, 174] on input "text" at bounding box center [1051, 183] width 212 height 34
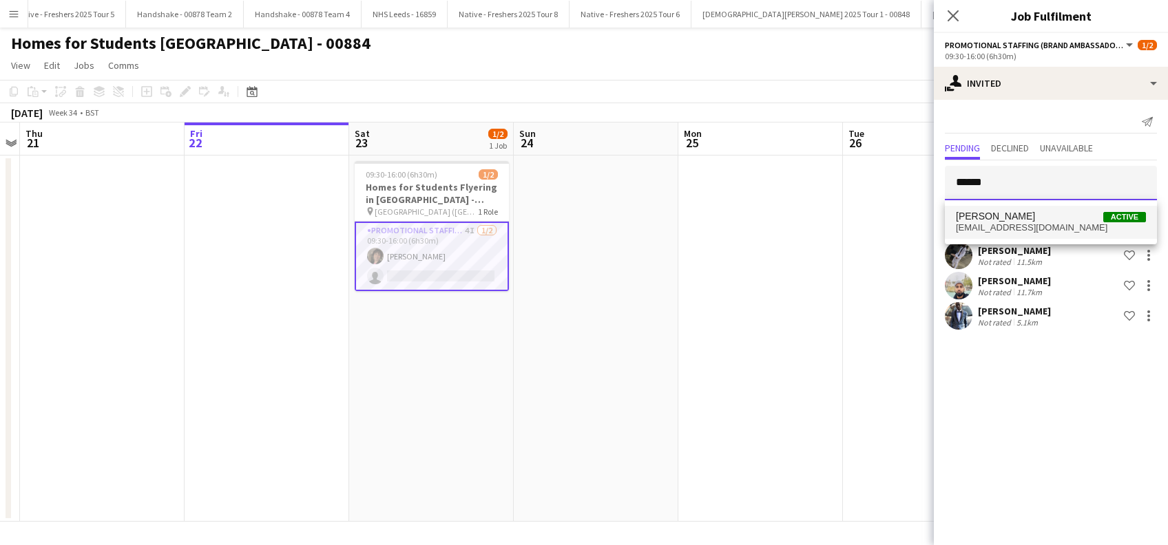
type input "******"
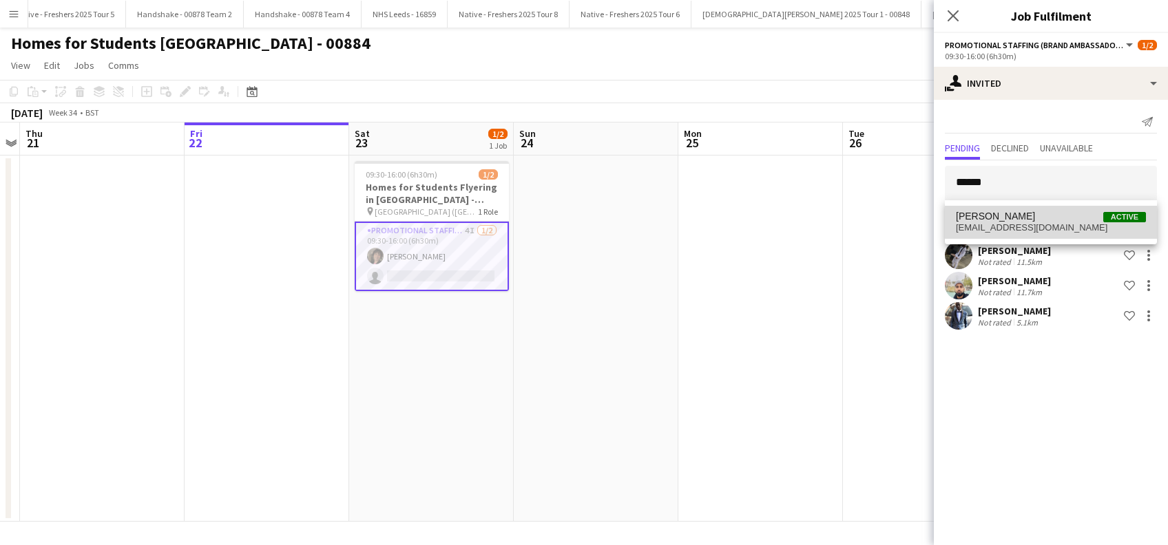
click at [1014, 223] on span "[EMAIL_ADDRESS][DOMAIN_NAME]" at bounding box center [1051, 227] width 190 height 11
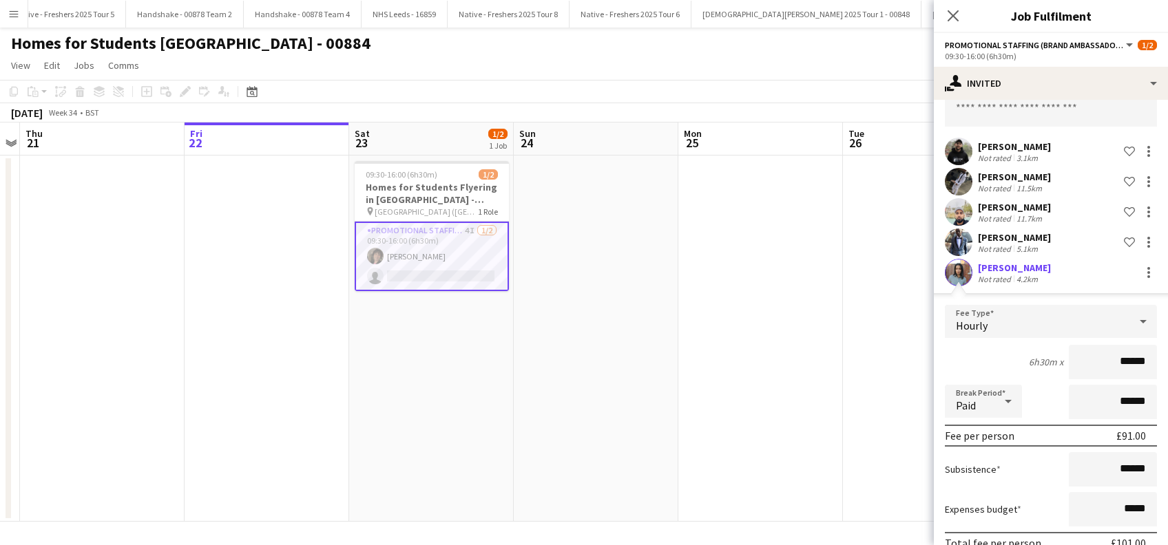
scroll to position [139, 0]
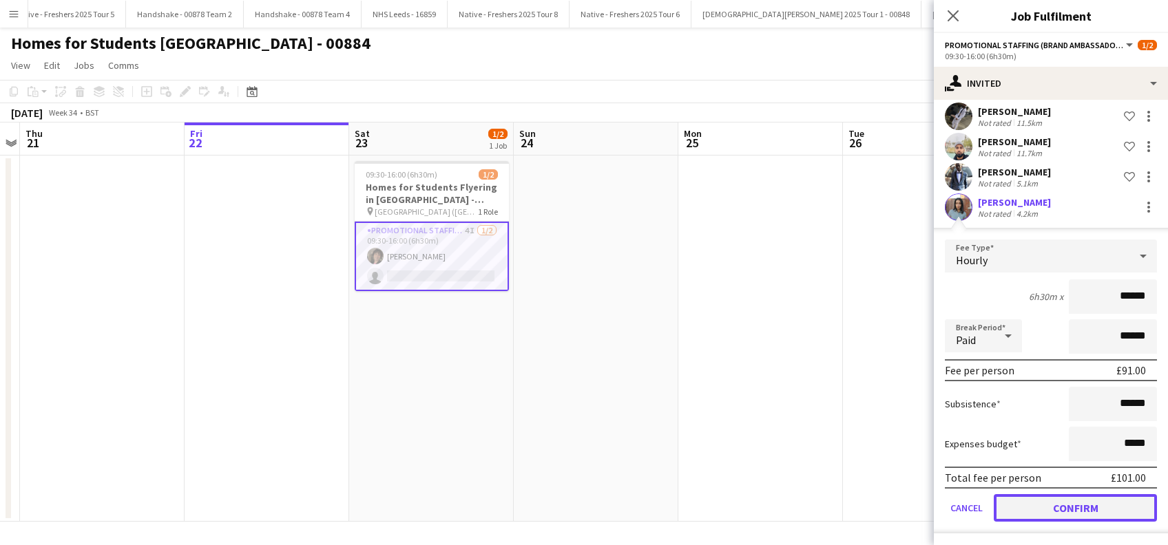
click at [1032, 509] on button "Confirm" at bounding box center [1075, 508] width 163 height 28
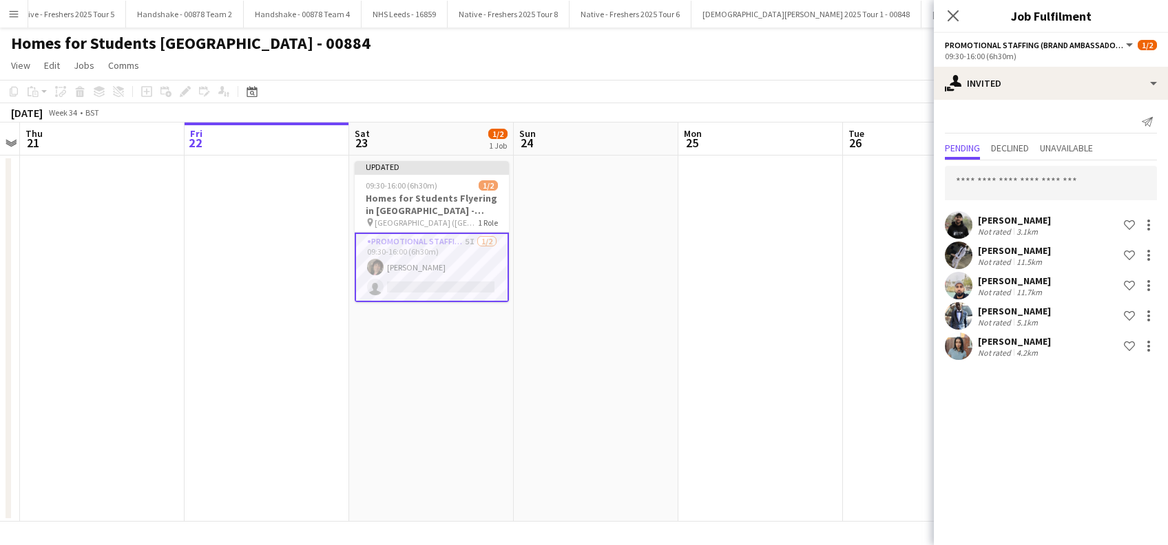
scroll to position [0, 0]
click at [988, 179] on input "text" at bounding box center [1051, 183] width 212 height 34
type input "*"
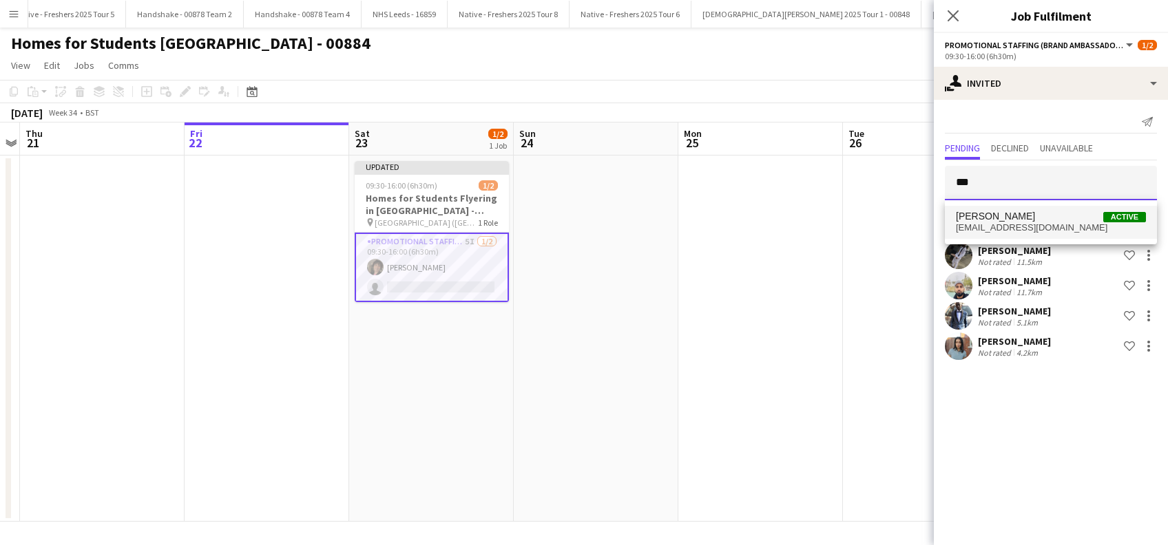
type input "***"
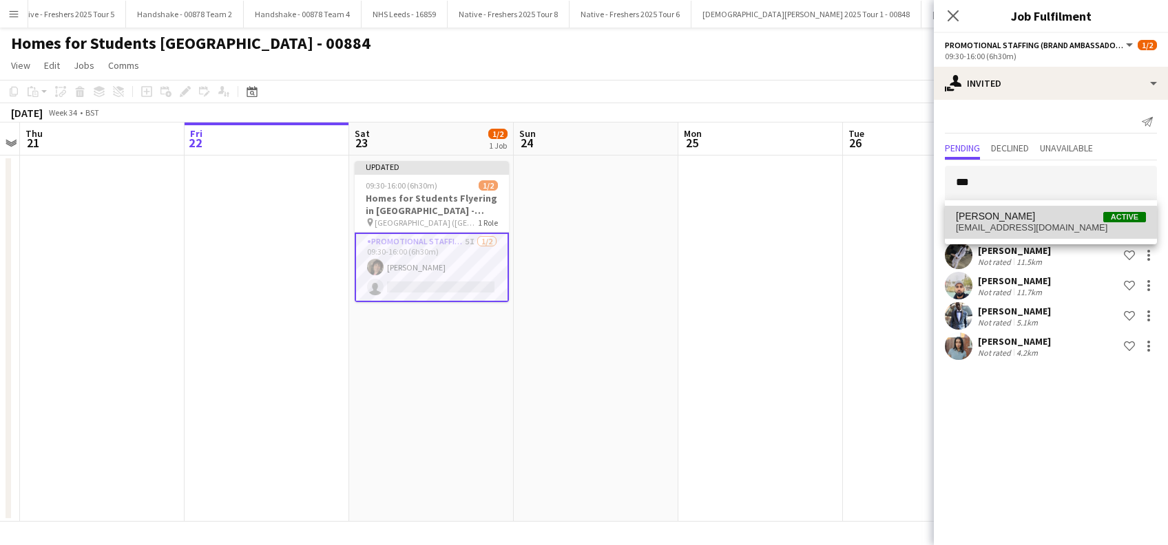
click at [995, 222] on span "misshoang92@outlook.com" at bounding box center [1051, 227] width 190 height 11
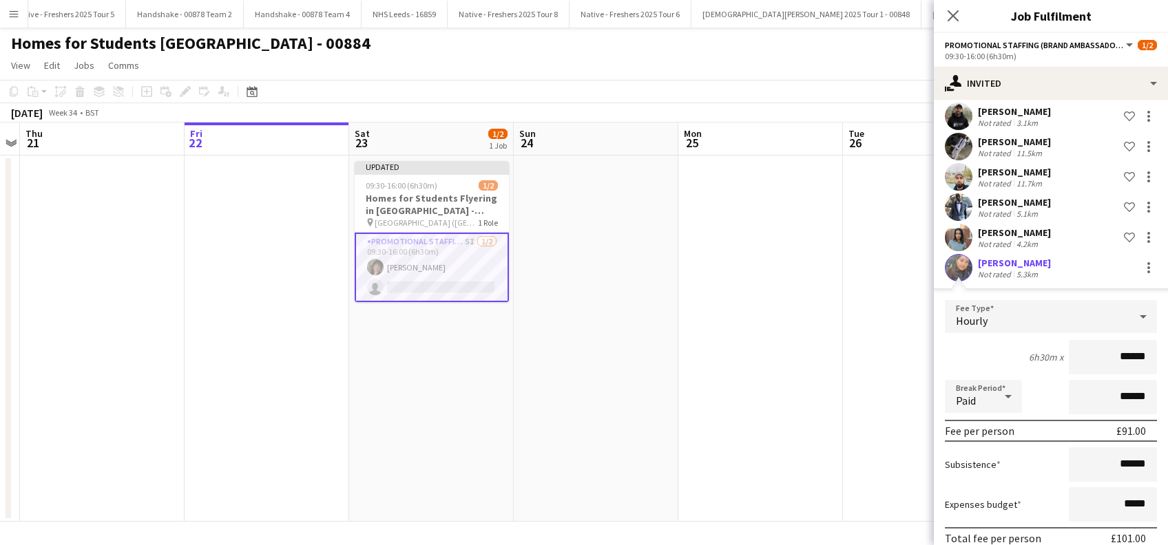
scroll to position [169, 0]
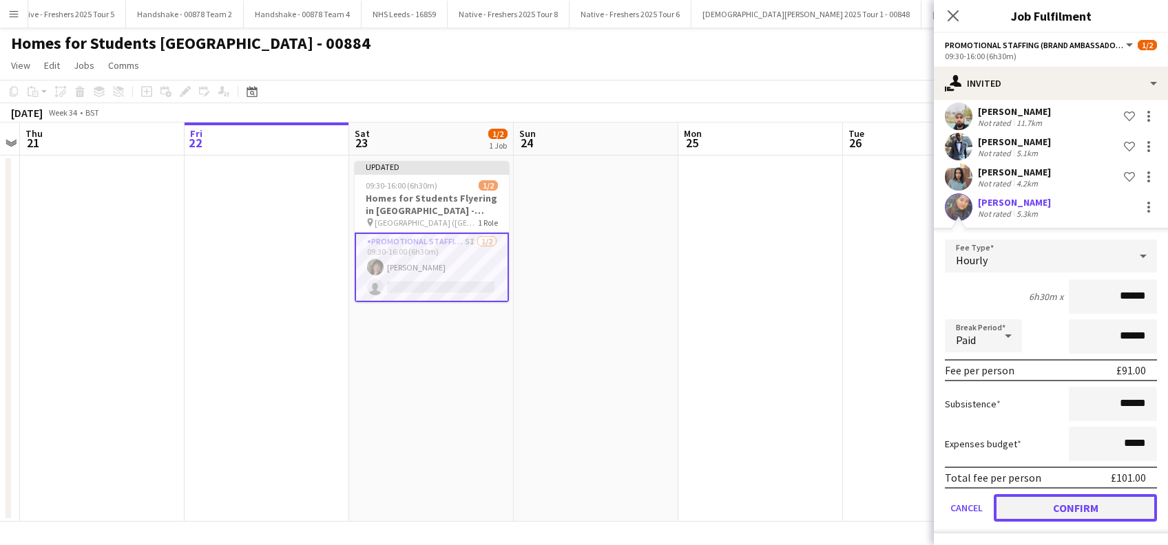
click at [1081, 500] on button "Confirm" at bounding box center [1075, 508] width 163 height 28
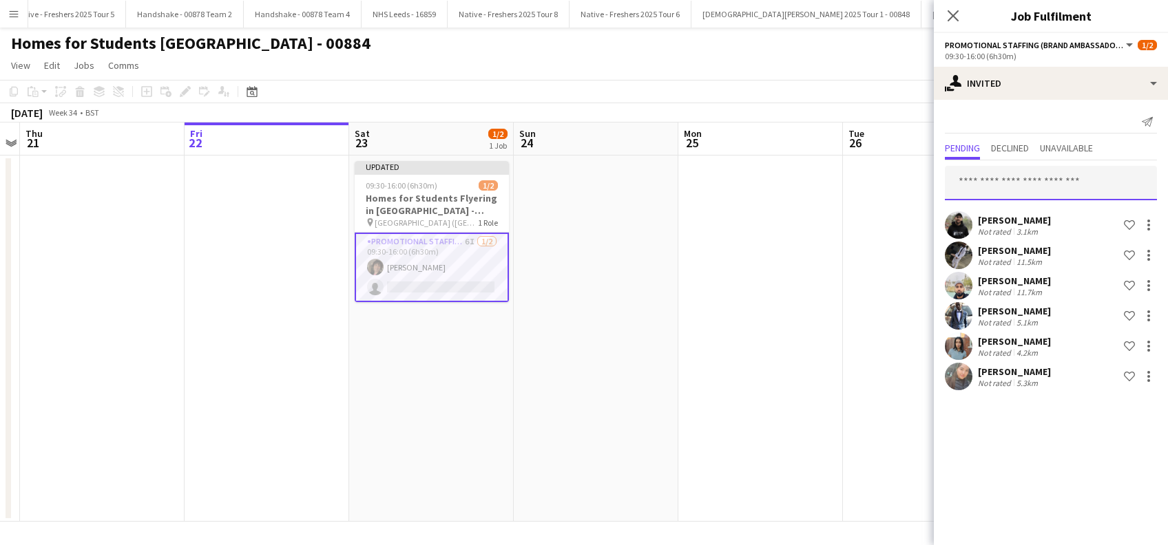
click at [972, 182] on input "text" at bounding box center [1051, 183] width 212 height 34
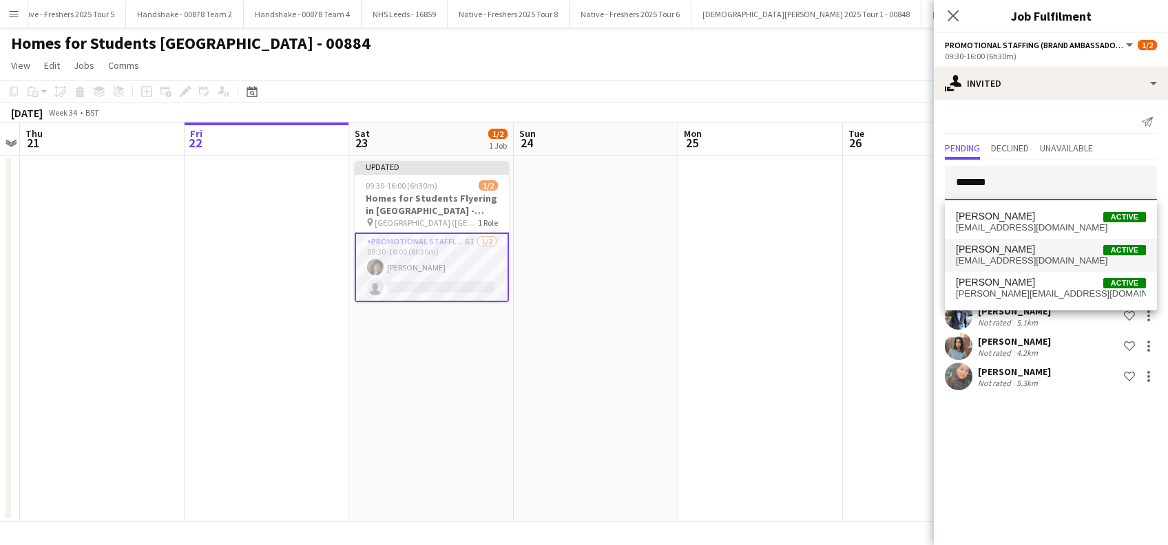
type input "*******"
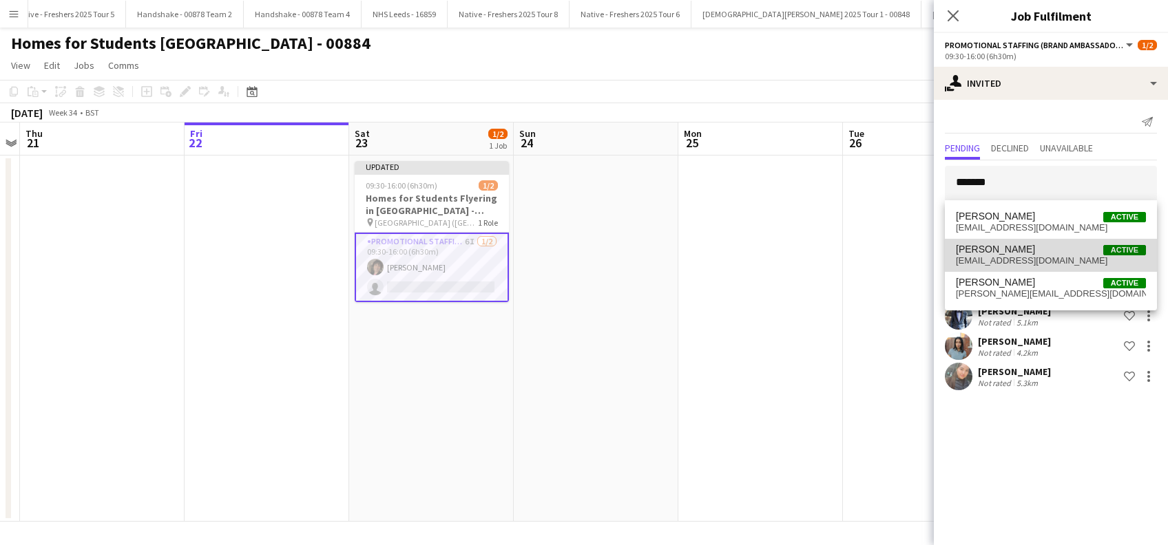
click at [1019, 253] on span "Anthony McKeown" at bounding box center [995, 250] width 79 height 12
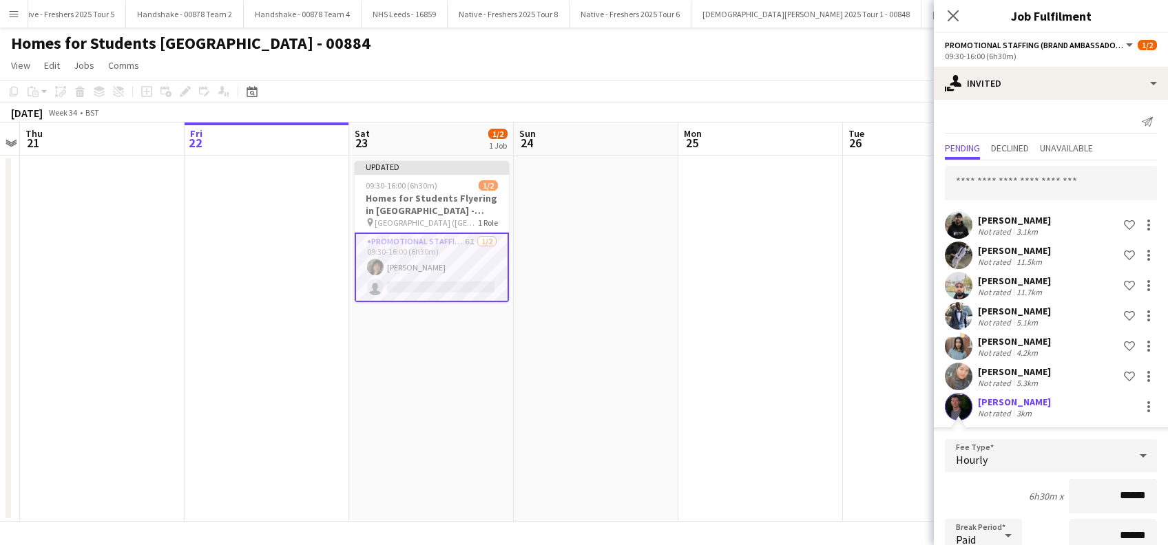
scroll to position [183, 0]
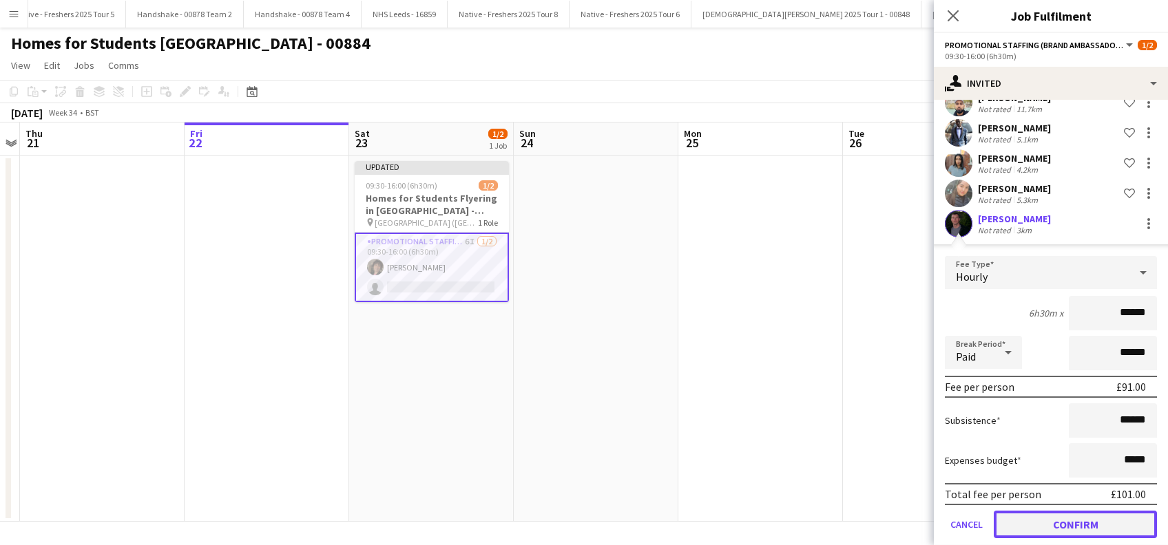
click at [1069, 521] on button "Confirm" at bounding box center [1075, 525] width 163 height 28
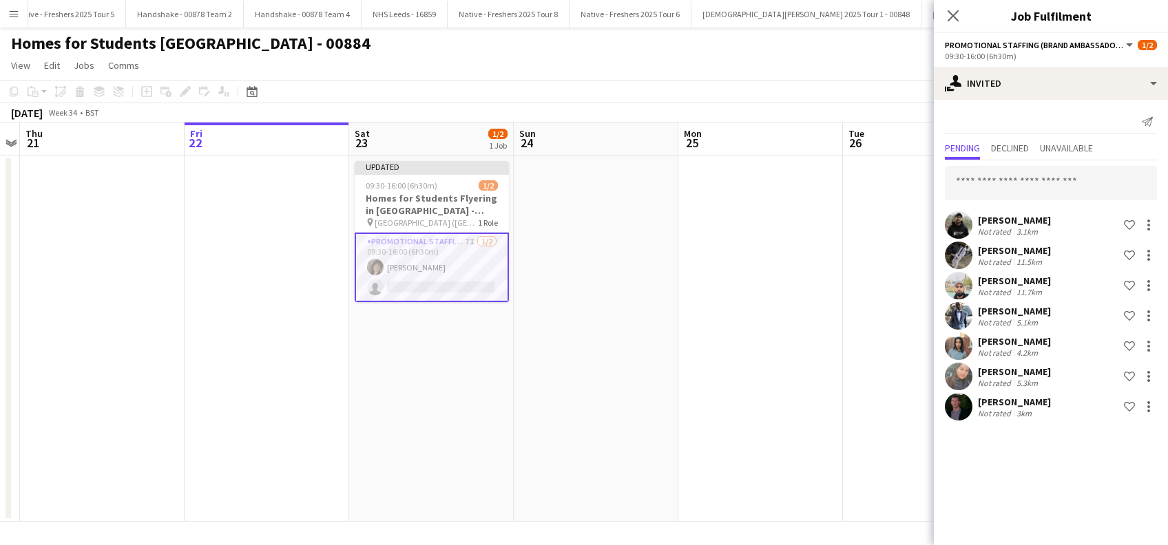
scroll to position [0, 0]
click at [996, 183] on input "text" at bounding box center [1051, 183] width 212 height 34
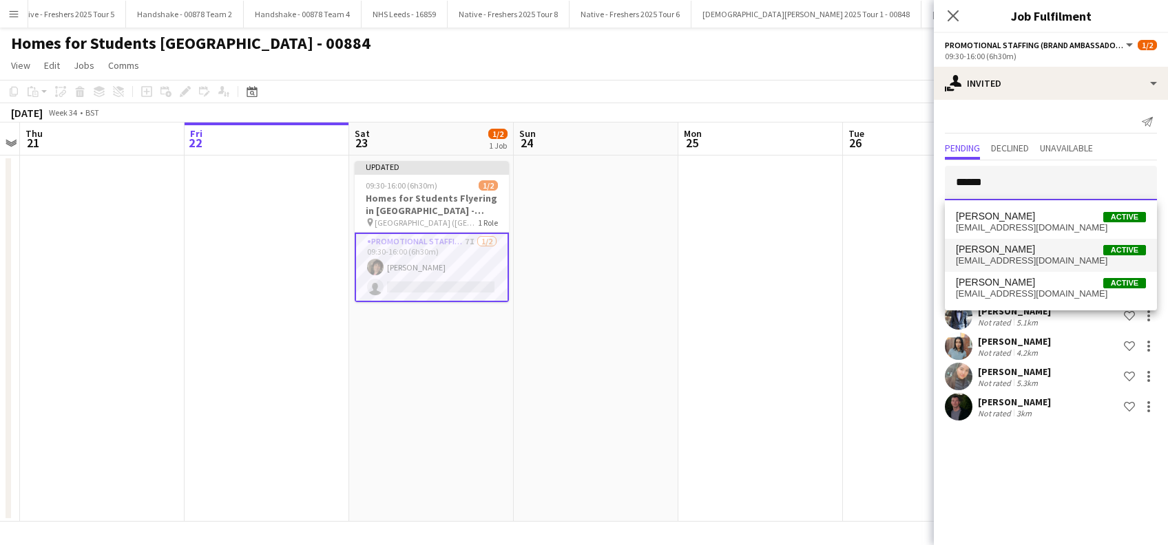
type input "******"
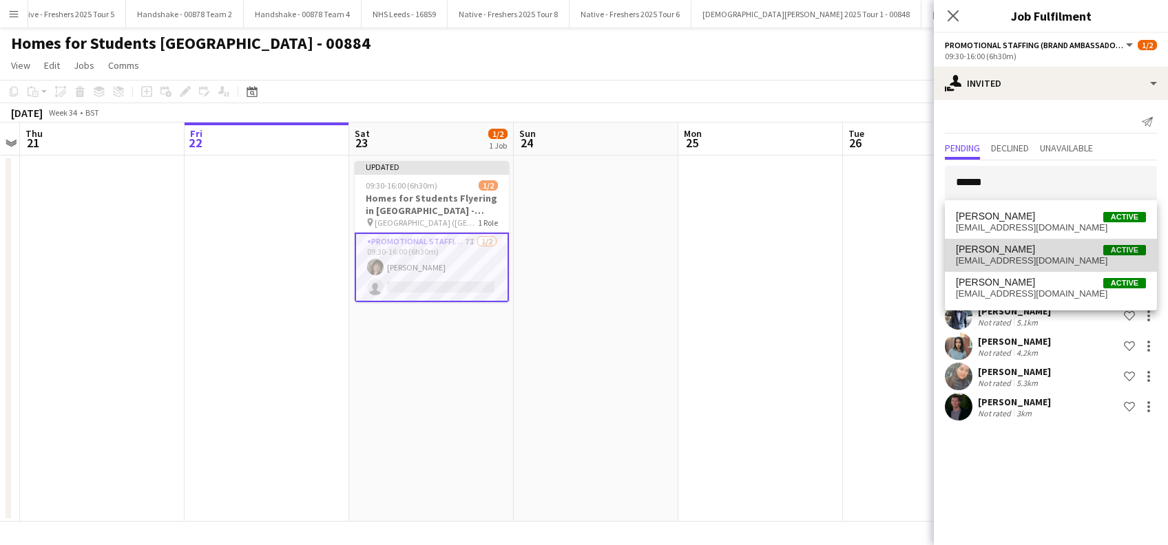
click at [997, 251] on span "Amanda Lilliu" at bounding box center [995, 250] width 79 height 12
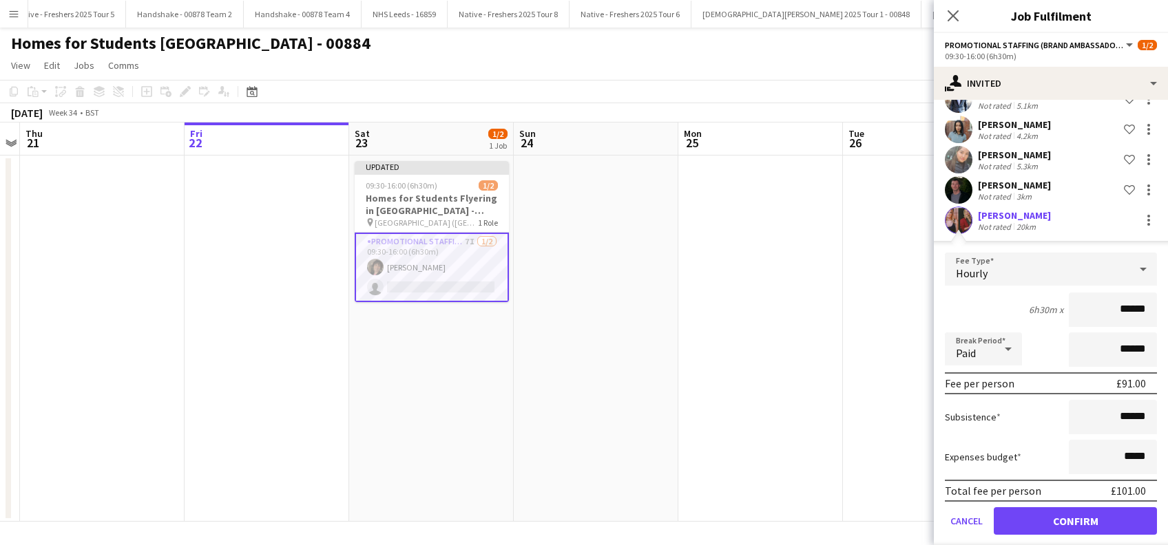
scroll to position [230, 0]
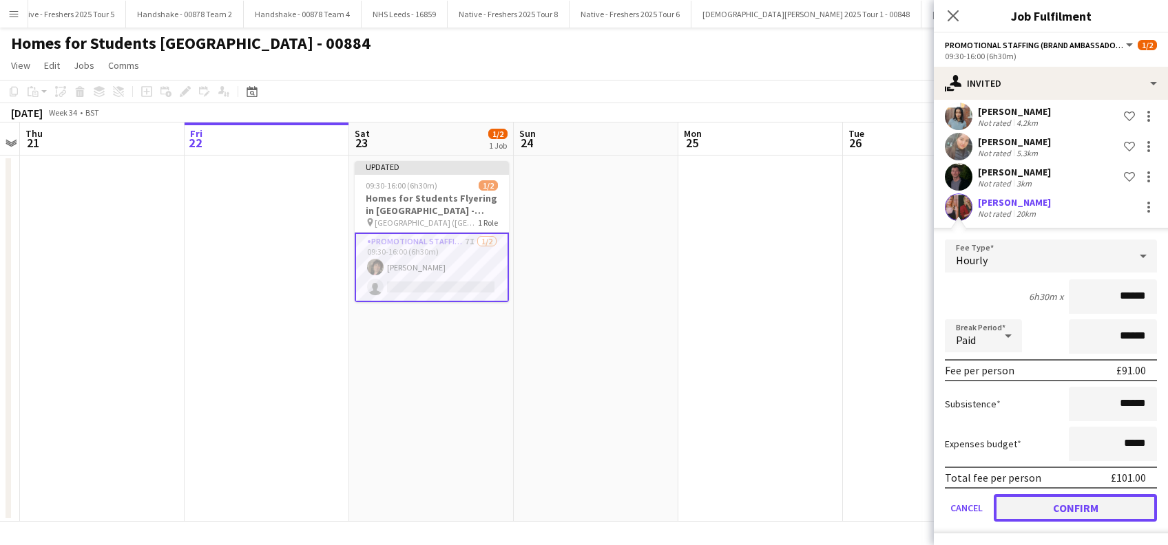
click at [1054, 514] on button "Confirm" at bounding box center [1075, 508] width 163 height 28
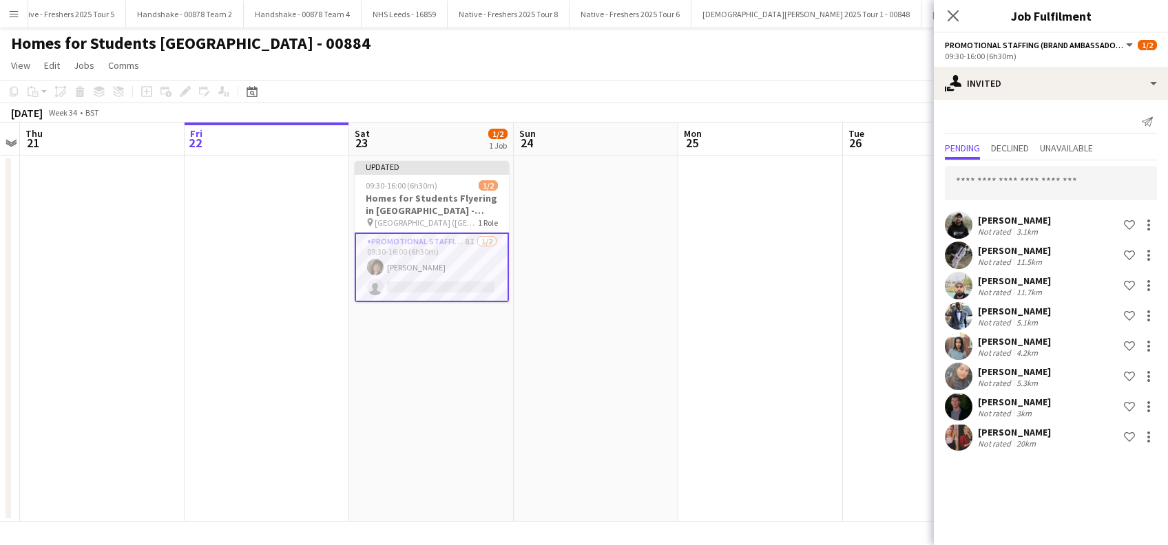
scroll to position [0, 0]
click at [1037, 175] on input "text" at bounding box center [1051, 183] width 212 height 34
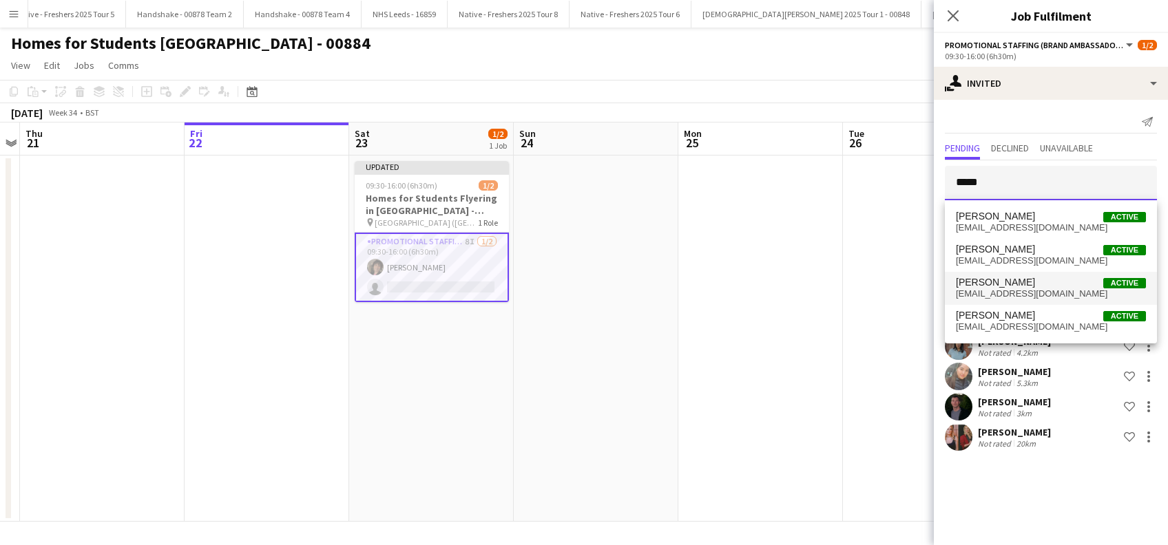
type input "*****"
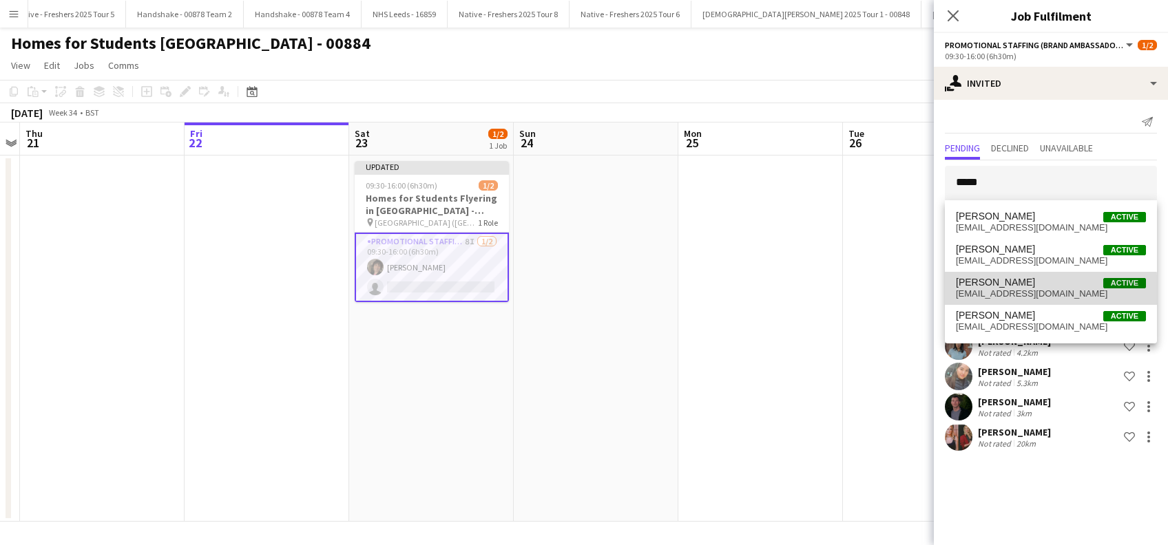
click at [993, 290] on span "jenniwhittlee@hotmail.co.uk" at bounding box center [1051, 294] width 190 height 11
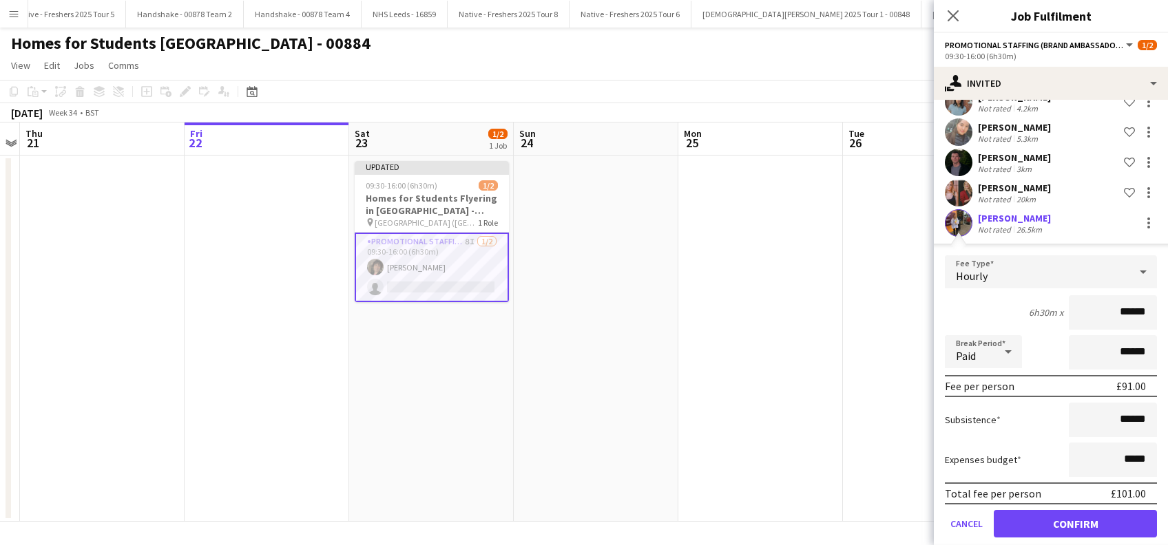
scroll to position [260, 0]
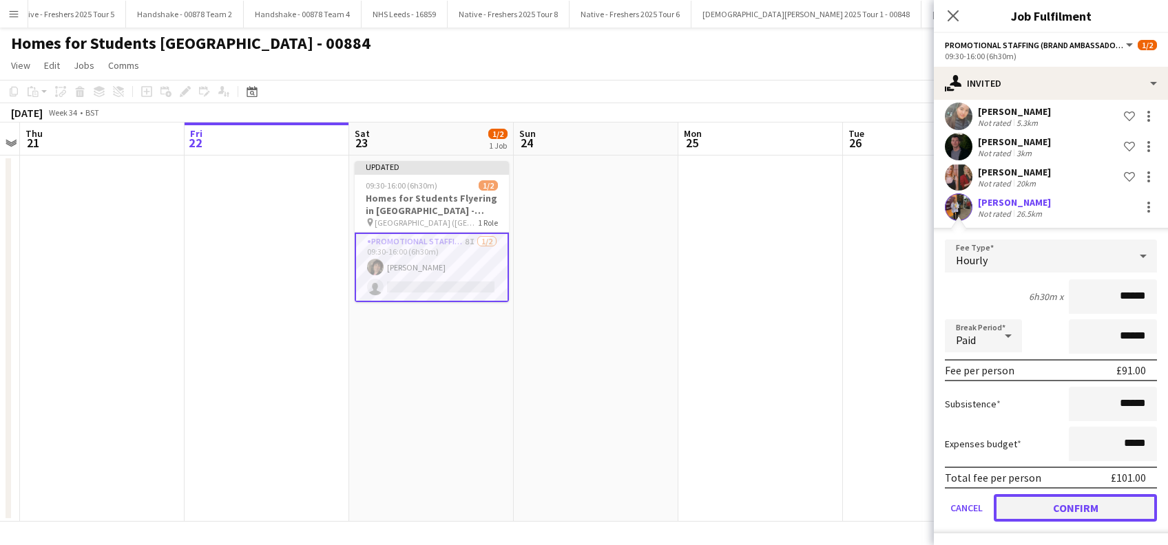
click at [1054, 510] on button "Confirm" at bounding box center [1075, 508] width 163 height 28
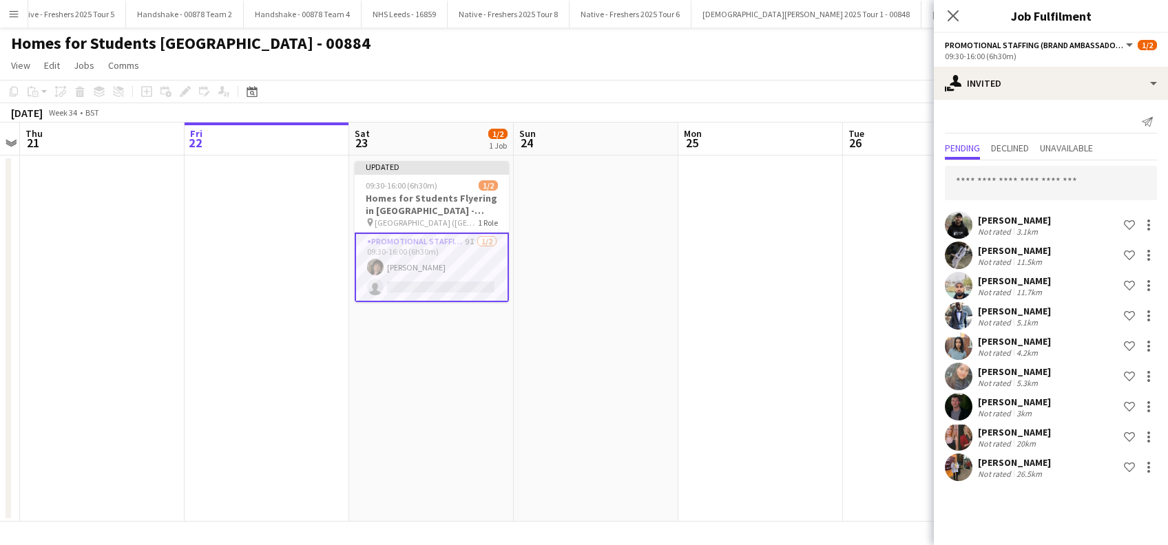
scroll to position [0, 0]
click at [979, 184] on input "text" at bounding box center [1051, 183] width 212 height 34
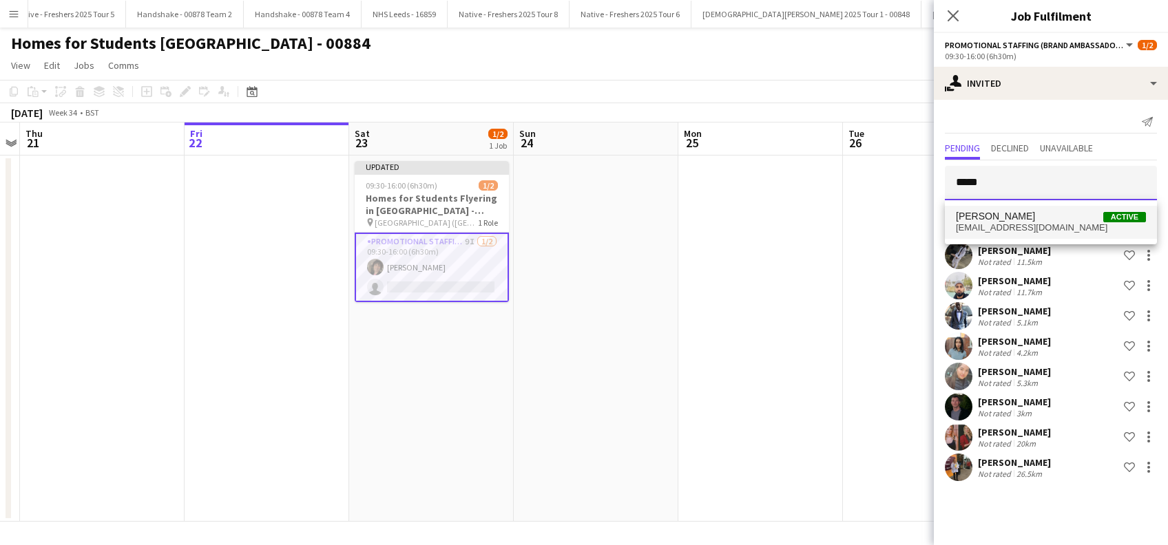
type input "*****"
click at [1009, 222] on span "rogermcintosh24@msn.com" at bounding box center [1051, 227] width 190 height 11
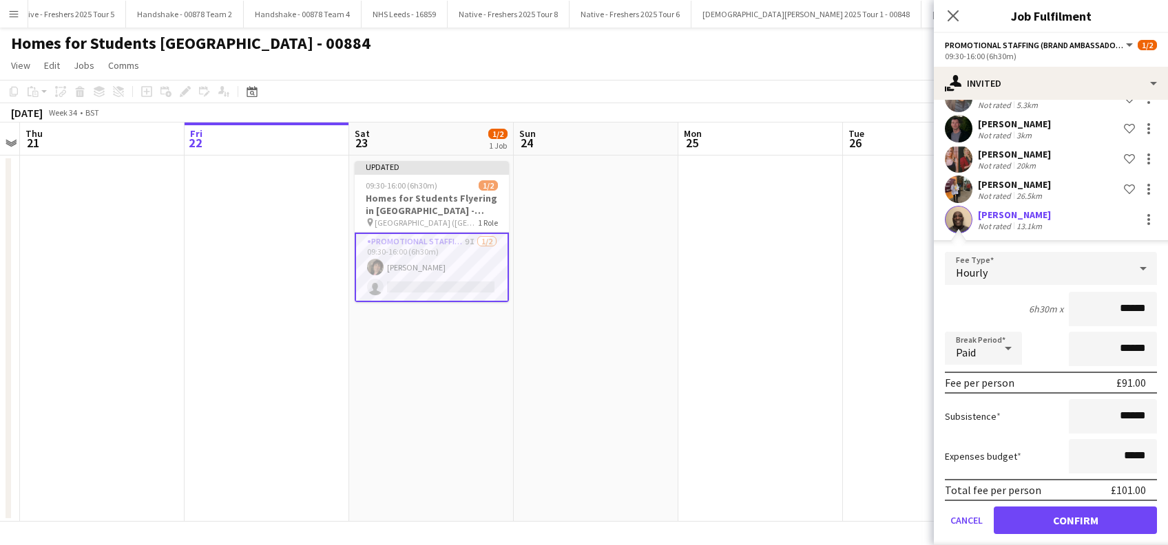
scroll to position [291, 0]
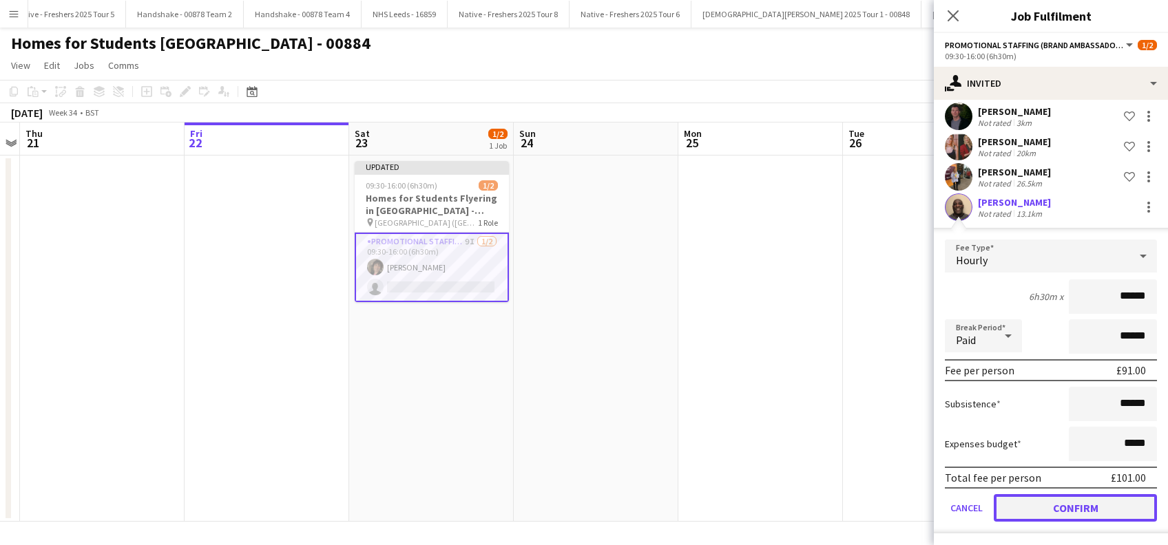
click at [1054, 505] on button "Confirm" at bounding box center [1075, 508] width 163 height 28
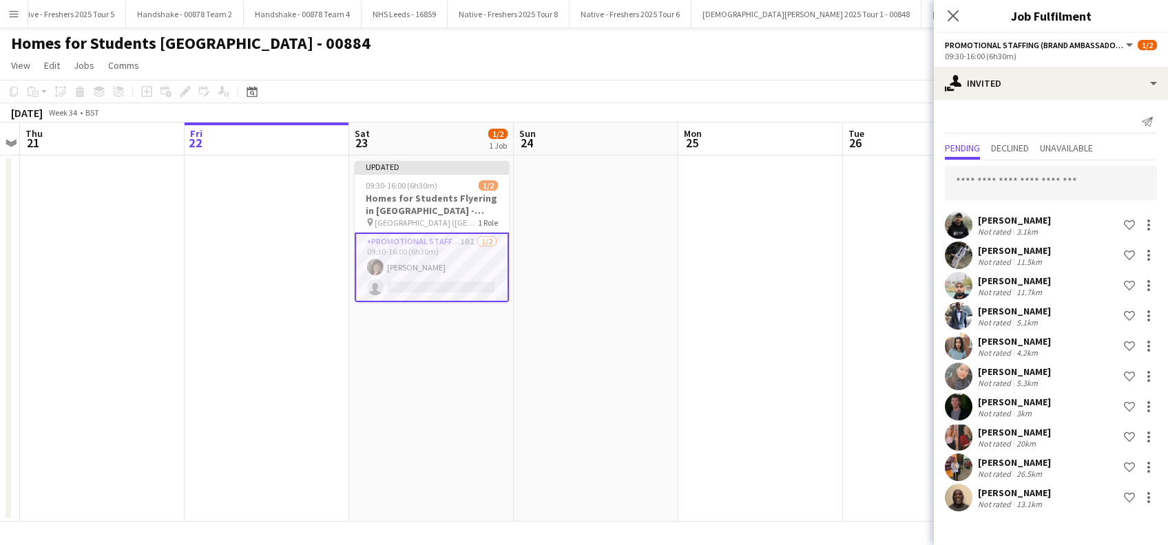
scroll to position [0, 0]
click at [989, 182] on input "text" at bounding box center [1051, 183] width 212 height 34
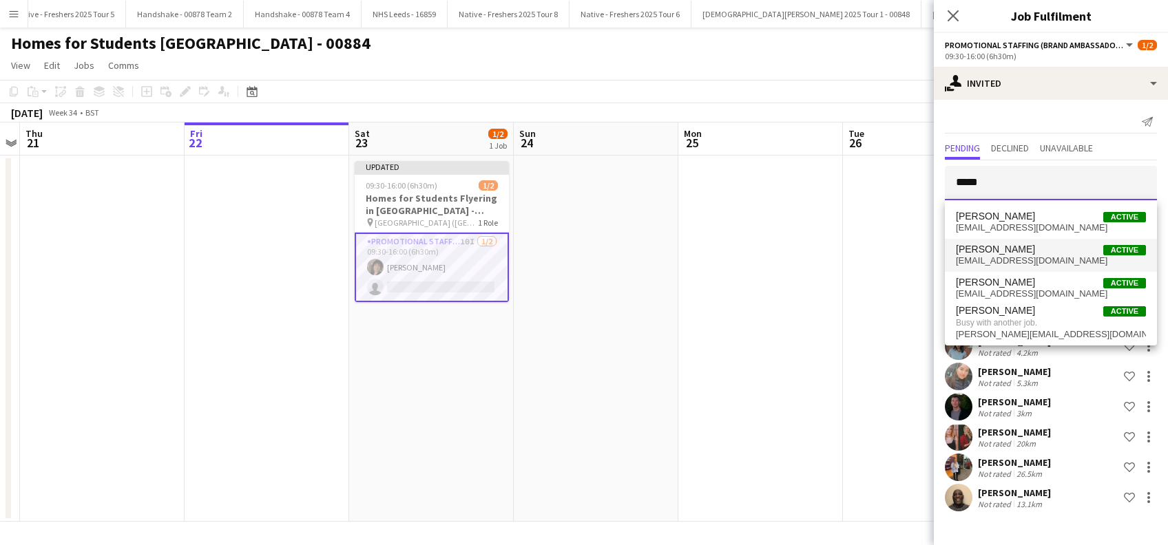
type input "*****"
click at [1008, 253] on span "Tanya Haughton" at bounding box center [995, 250] width 79 height 12
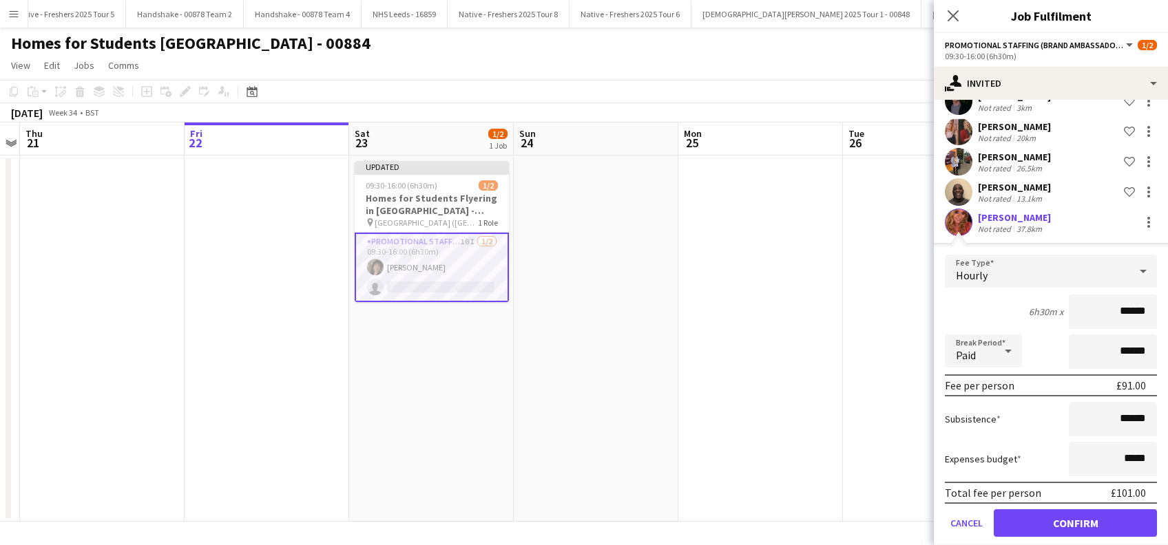
scroll to position [321, 0]
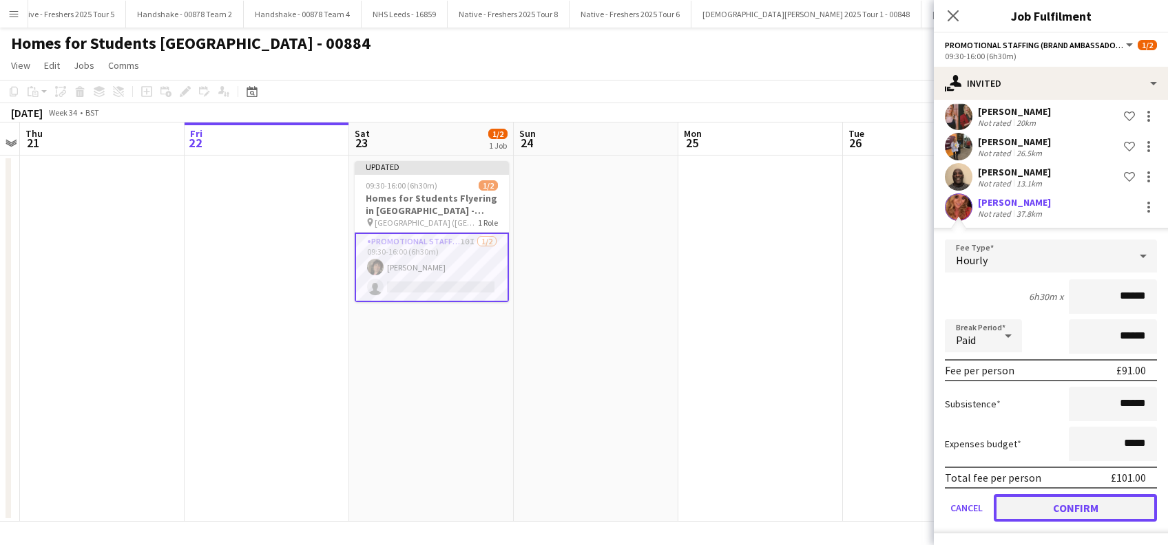
click at [1070, 514] on button "Confirm" at bounding box center [1075, 508] width 163 height 28
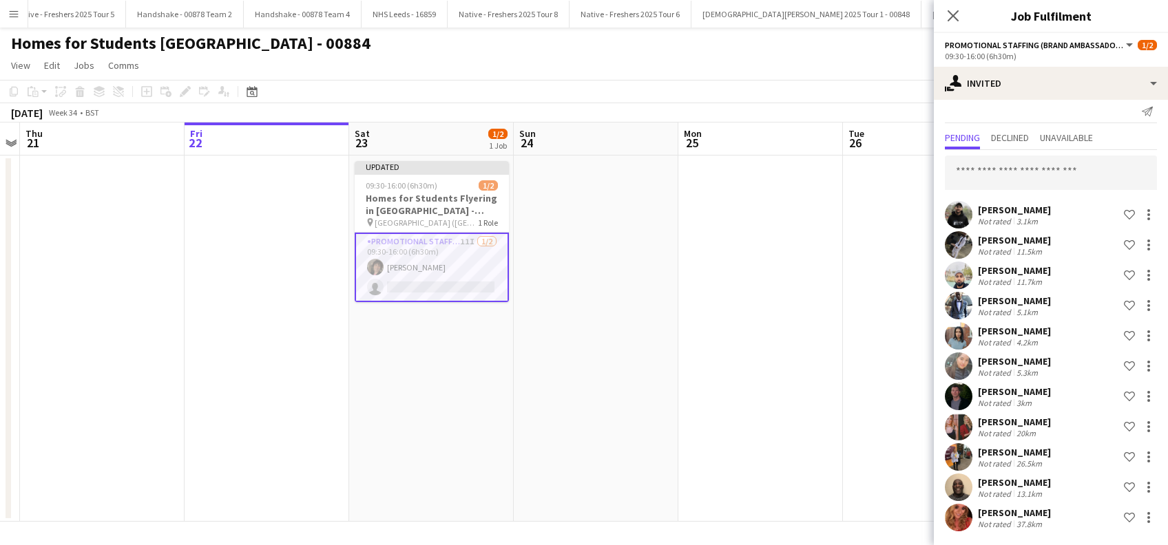
scroll to position [10, 0]
drag, startPoint x: 979, startPoint y: 167, endPoint x: 967, endPoint y: 182, distance: 19.1
click at [974, 176] on input "text" at bounding box center [1051, 173] width 212 height 34
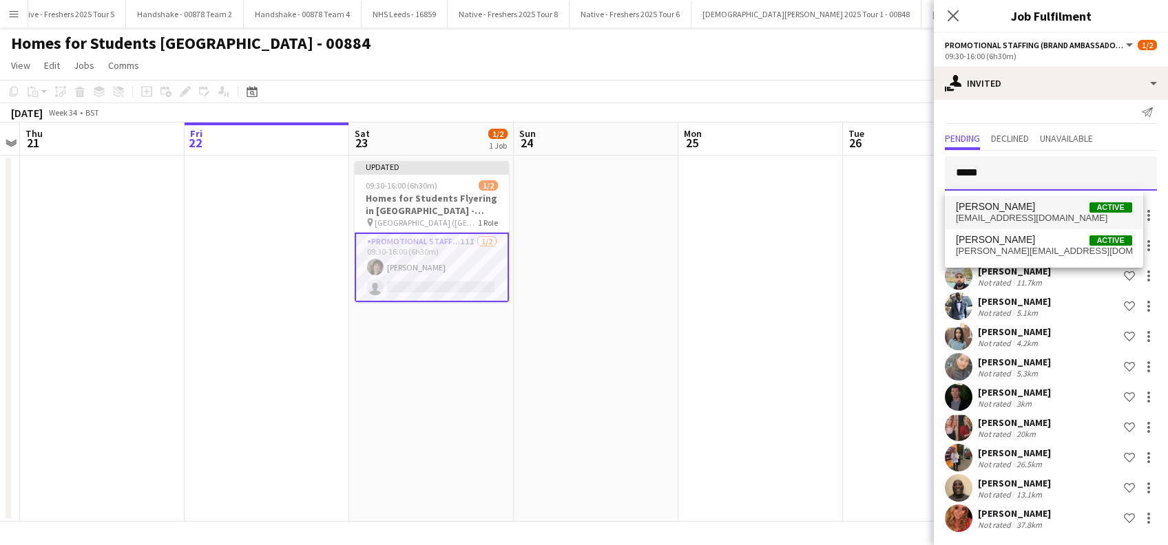
type input "*****"
click at [999, 209] on span "Nadia Natur" at bounding box center [995, 207] width 79 height 12
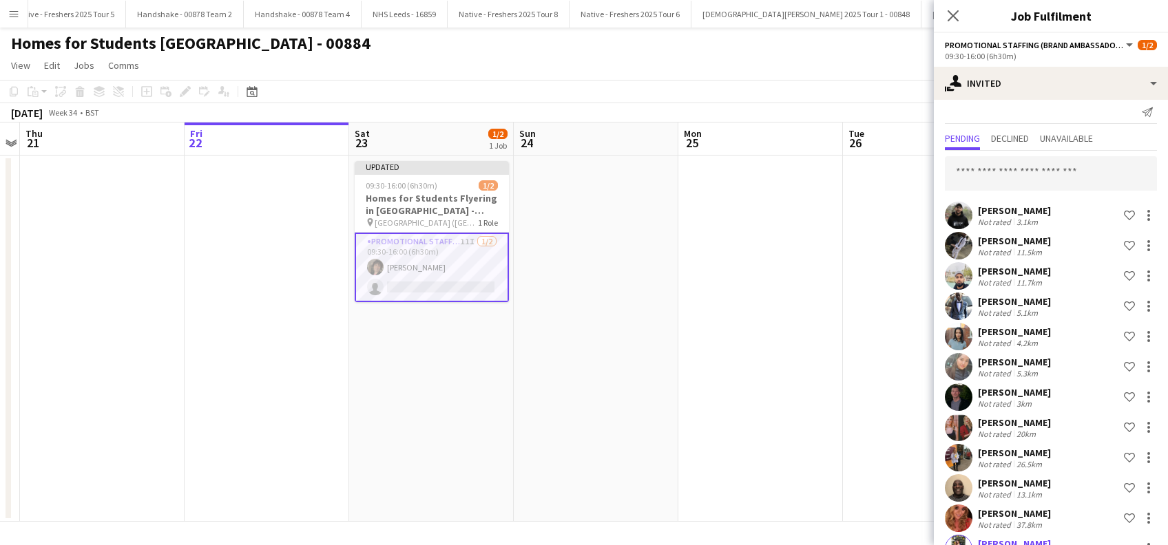
scroll to position [306, 0]
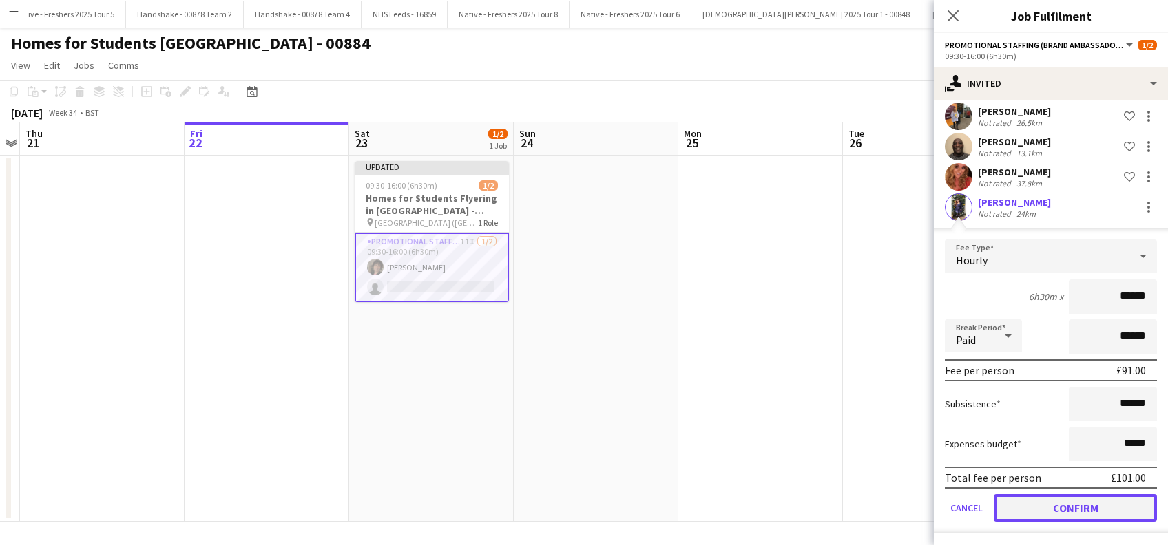
click at [1035, 514] on button "Confirm" at bounding box center [1075, 508] width 163 height 28
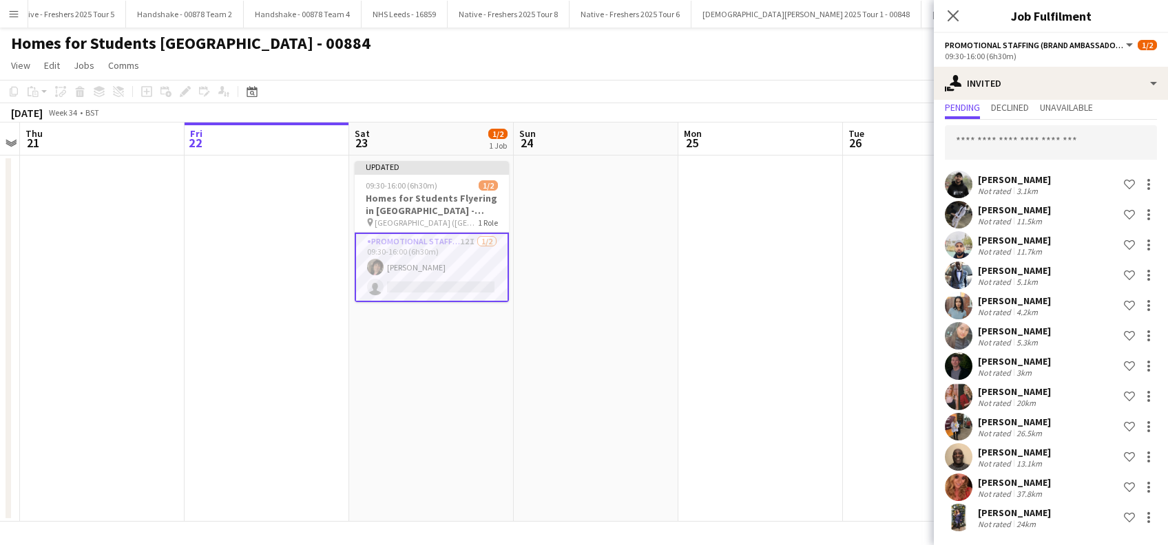
scroll to position [40, 0]
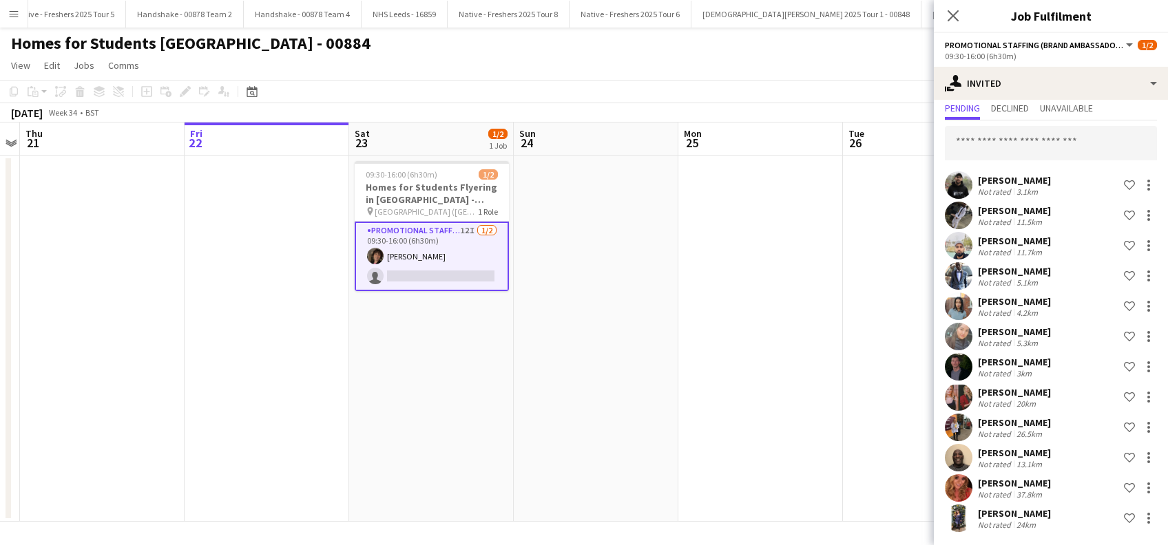
click at [664, 212] on app-date-cell at bounding box center [596, 339] width 165 height 366
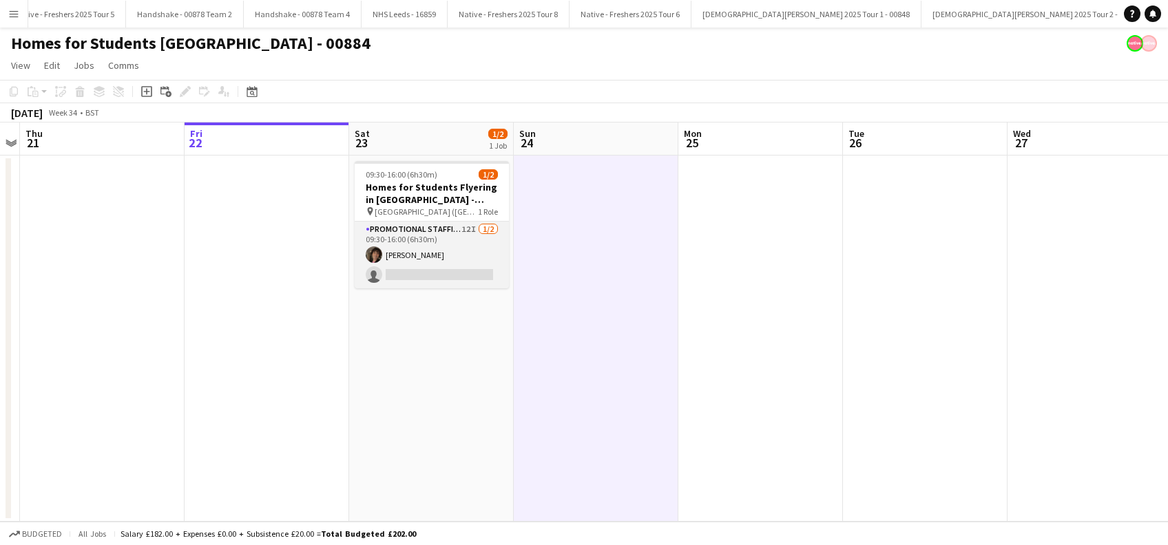
click at [453, 278] on app-card-role "Promotional Staffing (Brand Ambassadors) 12I 1/2 09:30-16:00 (6h30m) Peter Mill…" at bounding box center [432, 255] width 154 height 67
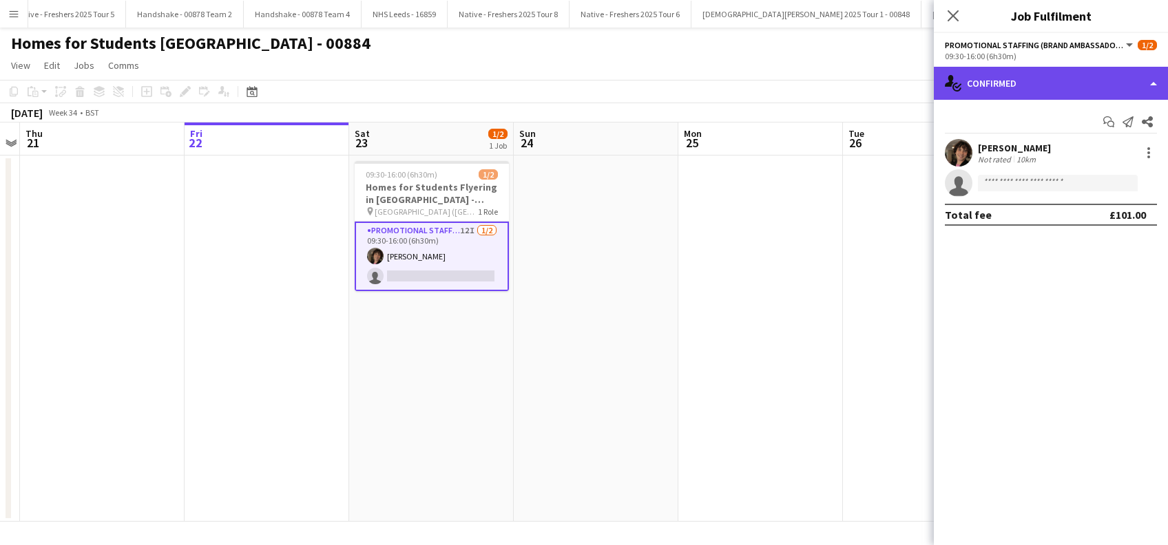
click at [1019, 77] on div "single-neutral-actions-check-2 Confirmed" at bounding box center [1051, 83] width 234 height 33
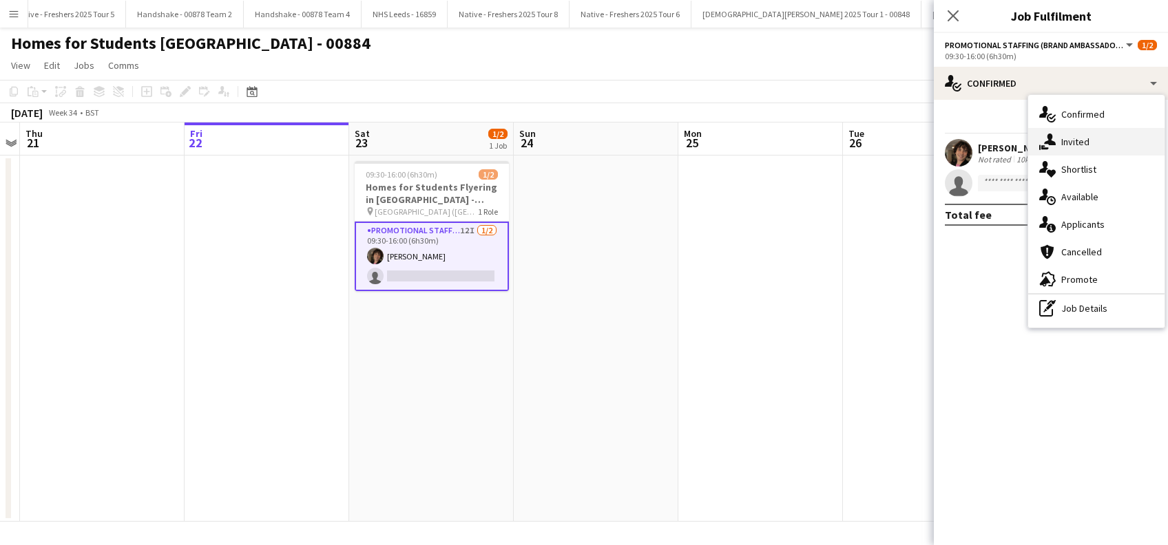
click at [1081, 143] on div "single-neutral-actions-share-1 Invited" at bounding box center [1096, 142] width 136 height 28
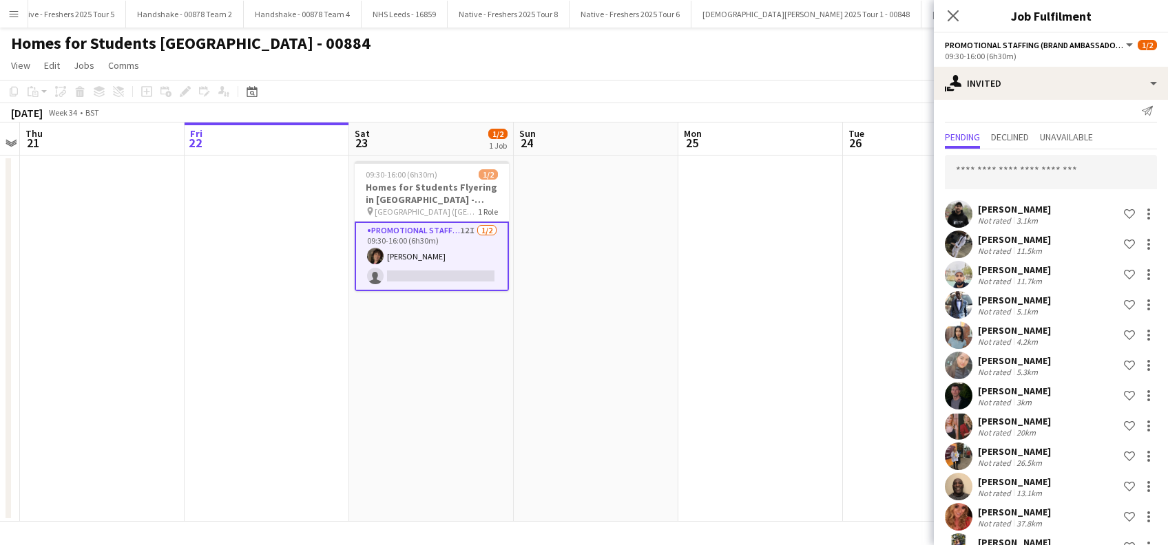
scroll to position [0, 0]
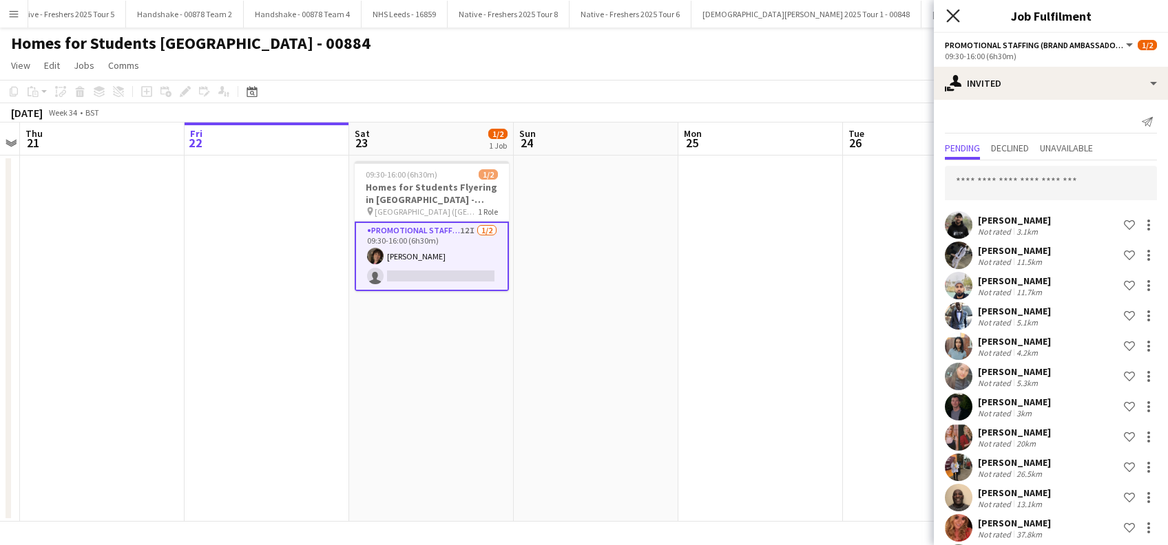
click at [953, 18] on icon "Close pop-in" at bounding box center [952, 15] width 13 height 13
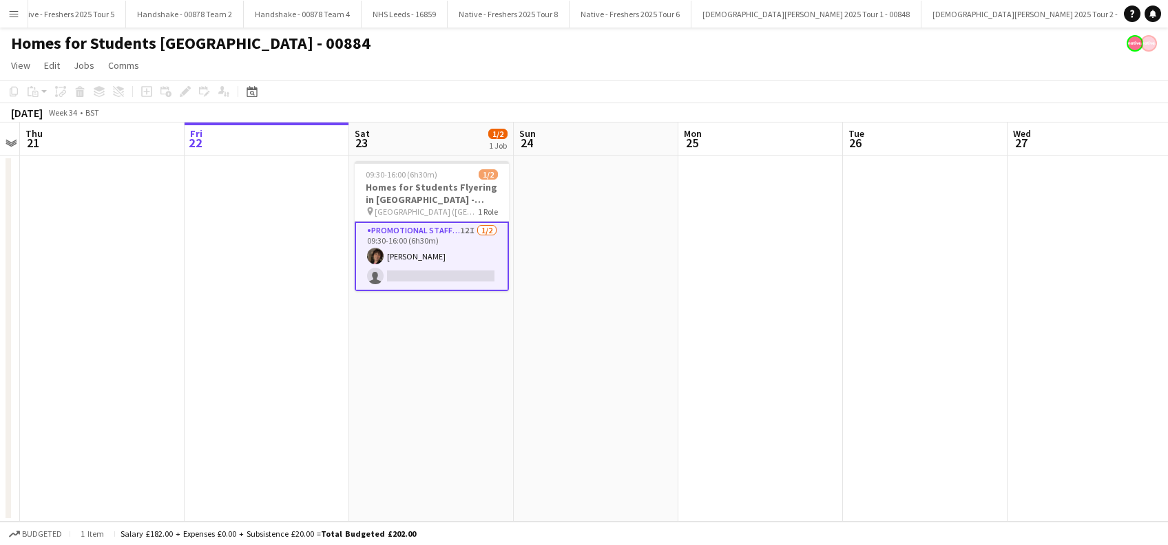
drag, startPoint x: 420, startPoint y: 417, endPoint x: 750, endPoint y: 373, distance: 332.7
click at [425, 416] on app-calendar-viewport "Mon 18 Tue 19 Wed 20 Thu 21 Fri 22 Sat 23 1/2 1 Job Sun 24 Mon 25 Tue 26 Wed 27…" at bounding box center [584, 322] width 1168 height 399
click at [636, 340] on app-date-cell at bounding box center [601, 339] width 165 height 366
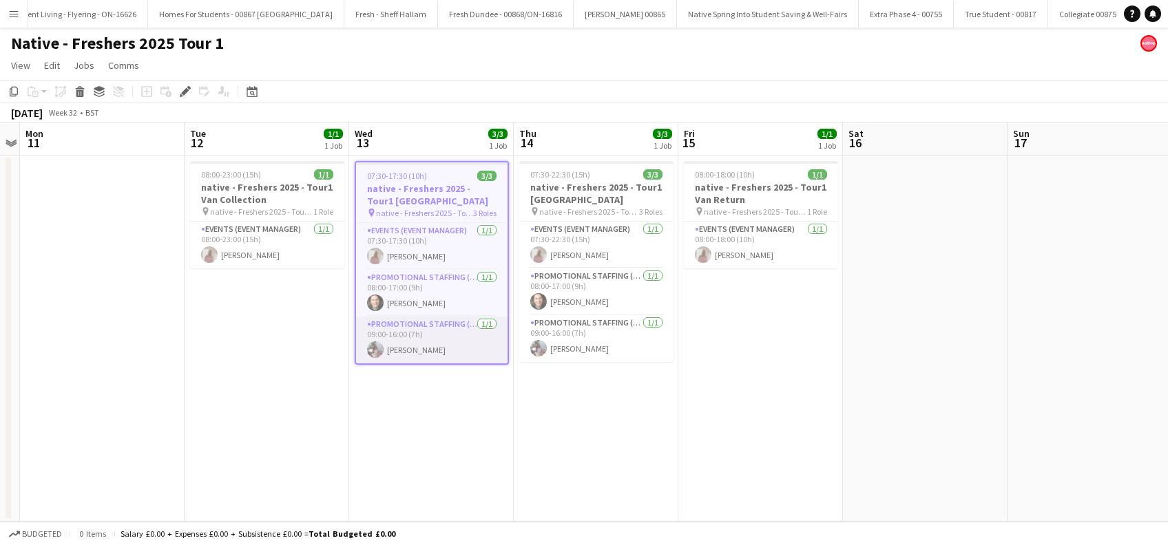
click at [408, 347] on app-card-role "Promotional Staffing (Brand Ambassadors) 1/1 09:00-16:00 (7h) Mia Dunphy" at bounding box center [432, 340] width 152 height 47
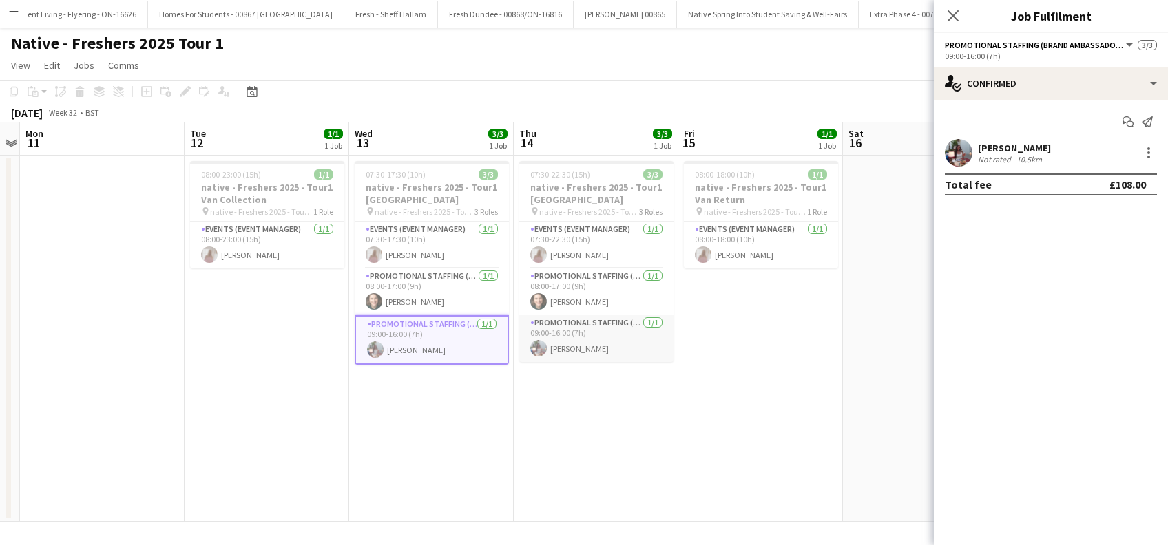
click at [565, 351] on app-card-role "Promotional Staffing (Brand Ambassadors) 1/1 09:00-16:00 (7h) Mia Dunphy" at bounding box center [596, 338] width 154 height 47
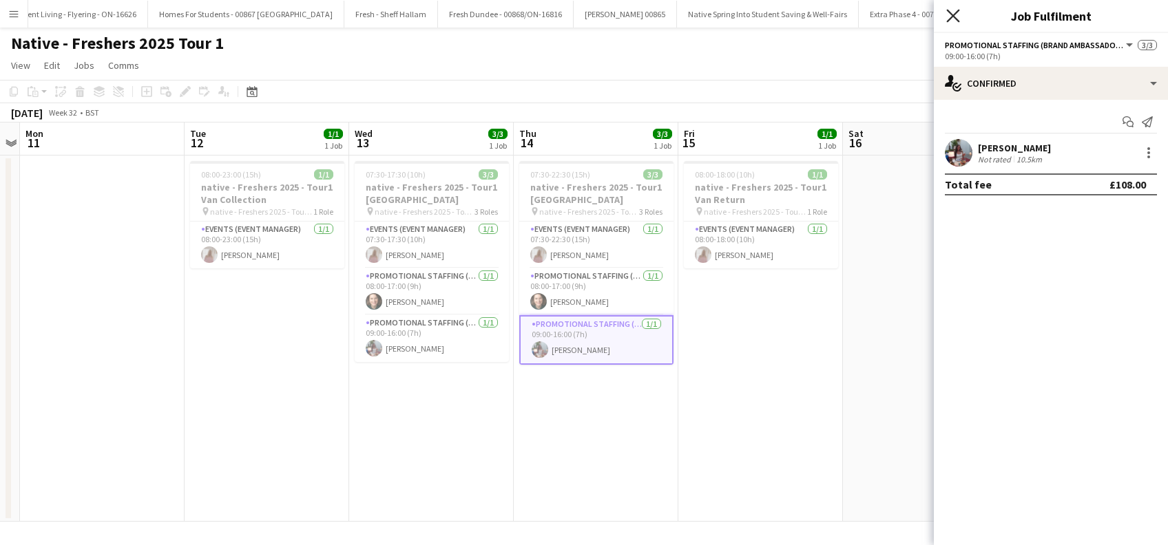
click at [955, 12] on icon "Close pop-in" at bounding box center [952, 15] width 13 height 13
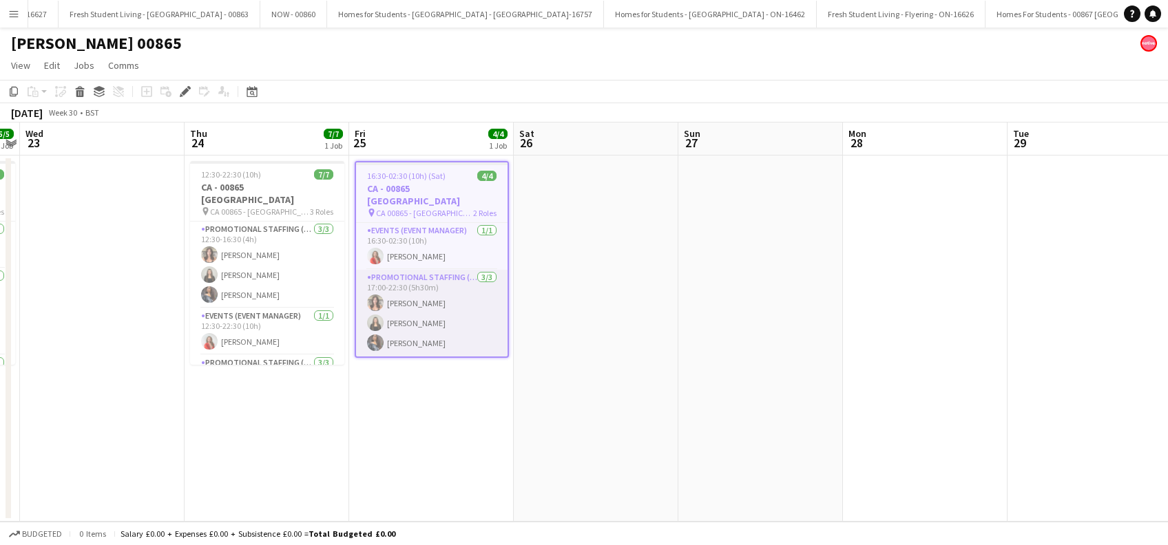
click at [402, 292] on app-card-role "Promotional Staffing (Brand Ambassadors) [DATE] 17:00-22:30 (5h30m) [PERSON_NAM…" at bounding box center [432, 313] width 152 height 87
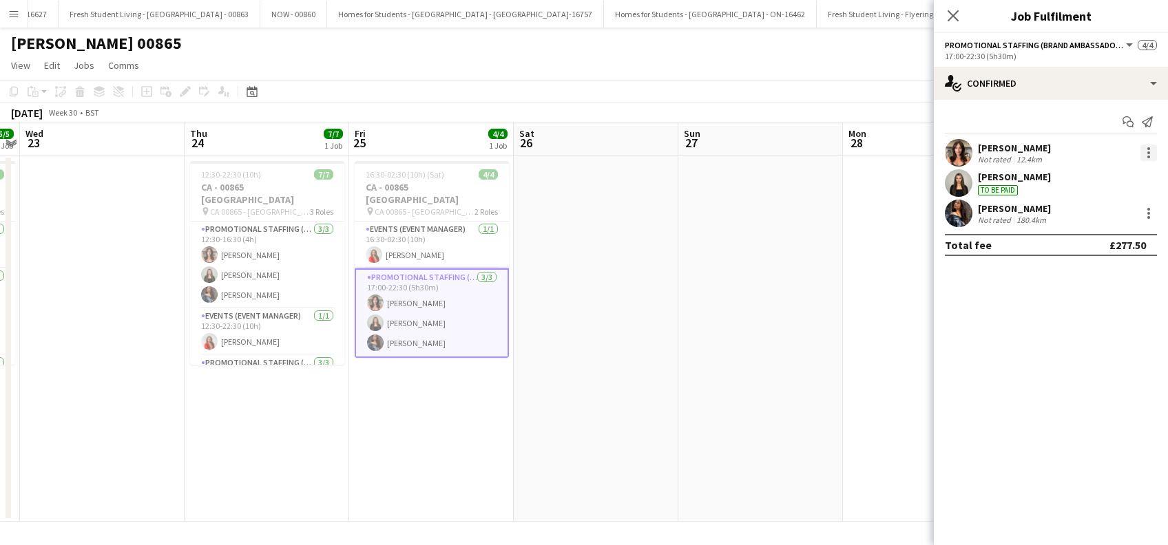
click at [1151, 146] on div at bounding box center [1148, 153] width 17 height 17
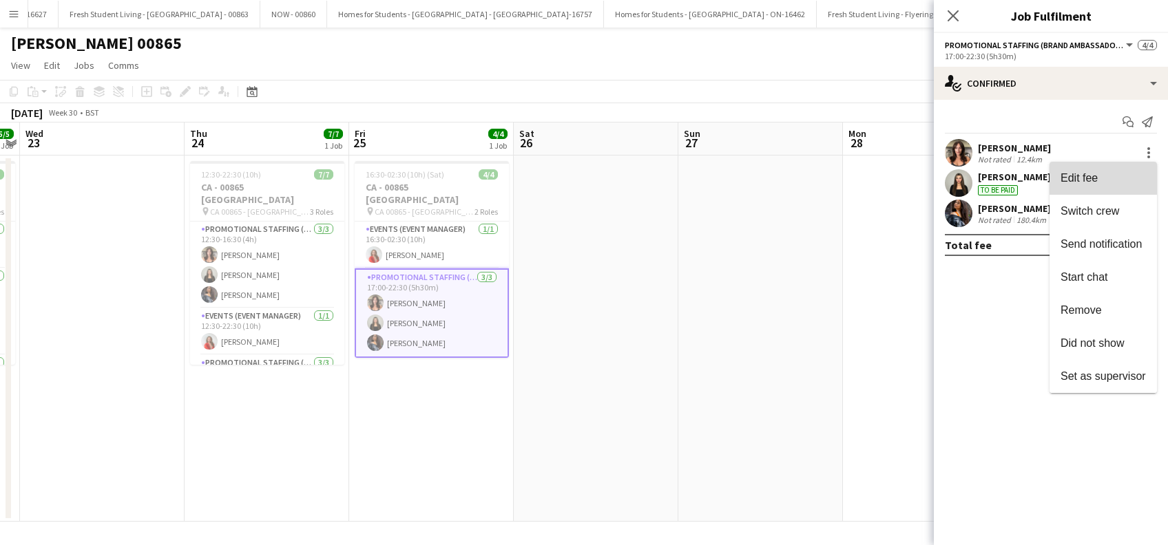
click at [1072, 181] on span "Edit fee" at bounding box center [1079, 178] width 37 height 12
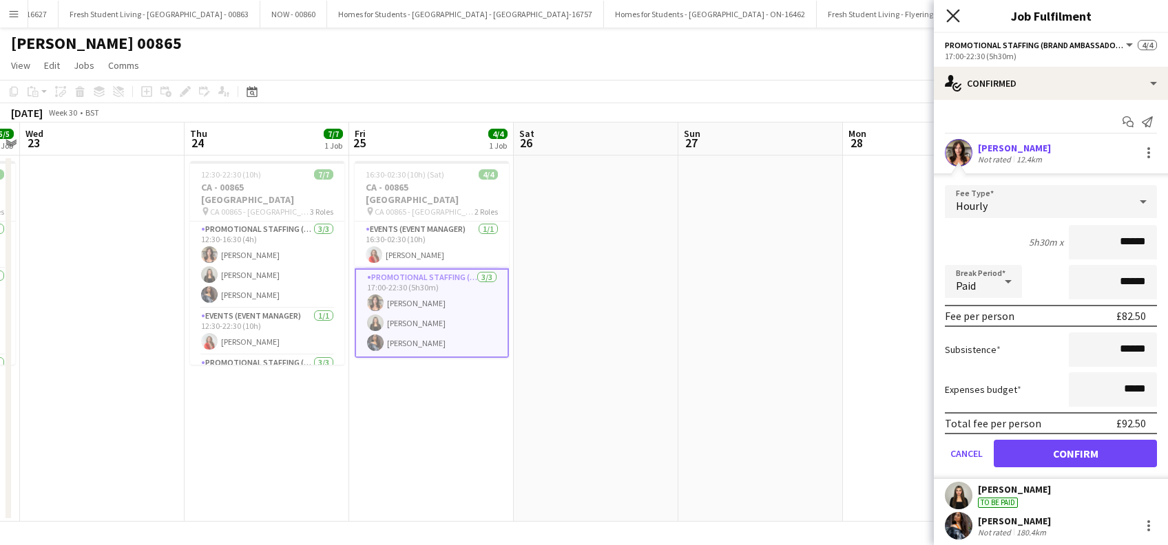
click at [952, 18] on icon "Close pop-in" at bounding box center [952, 15] width 13 height 13
